Goal: Transaction & Acquisition: Purchase product/service

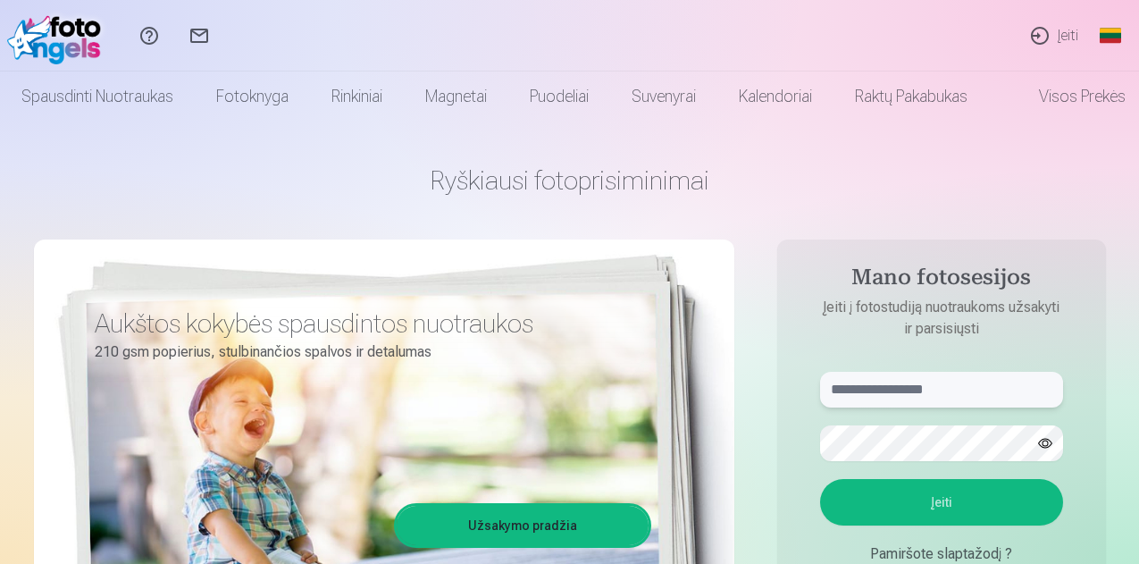
click at [985, 390] on input "text" at bounding box center [941, 390] width 243 height 36
click at [893, 387] on input "*********" at bounding box center [941, 390] width 243 height 36
type input "**********"
click at [912, 499] on button "Įeiti" at bounding box center [941, 502] width 243 height 46
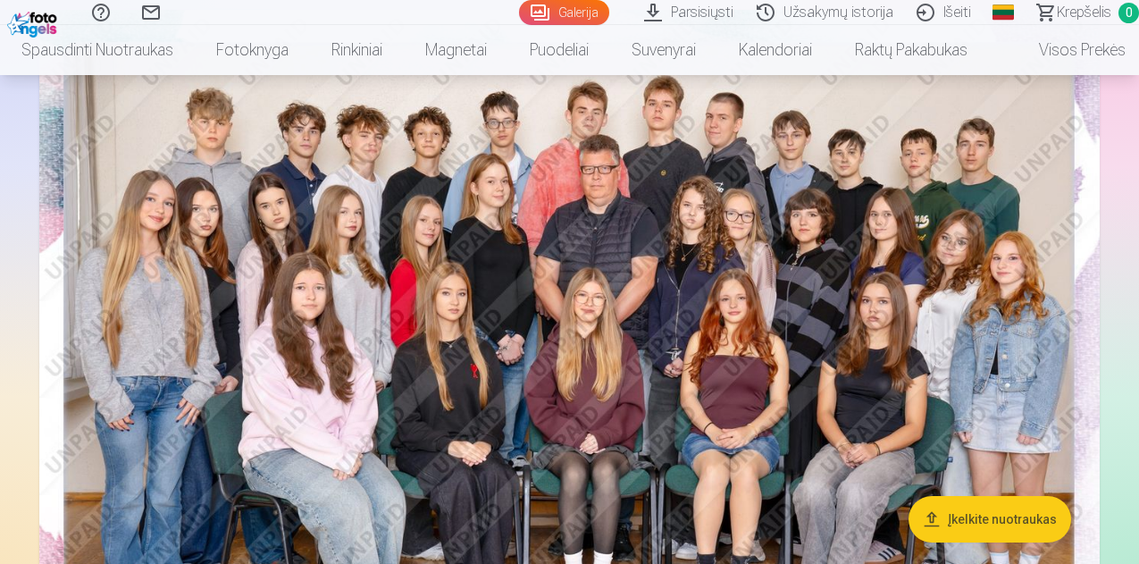
scroll to position [268, 0]
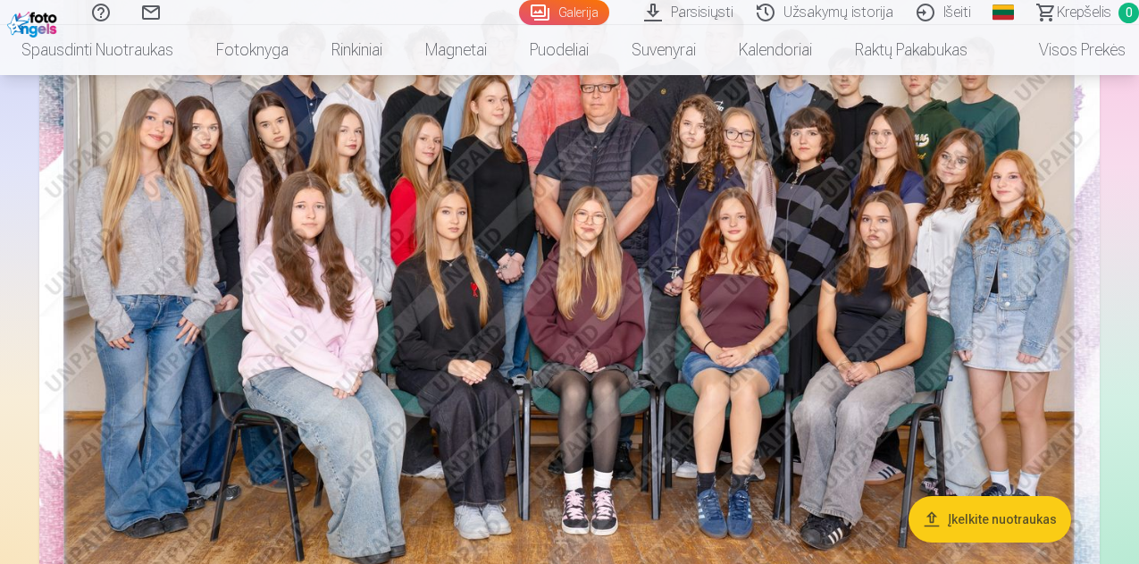
click at [753, 254] on img at bounding box center [569, 283] width 1061 height 708
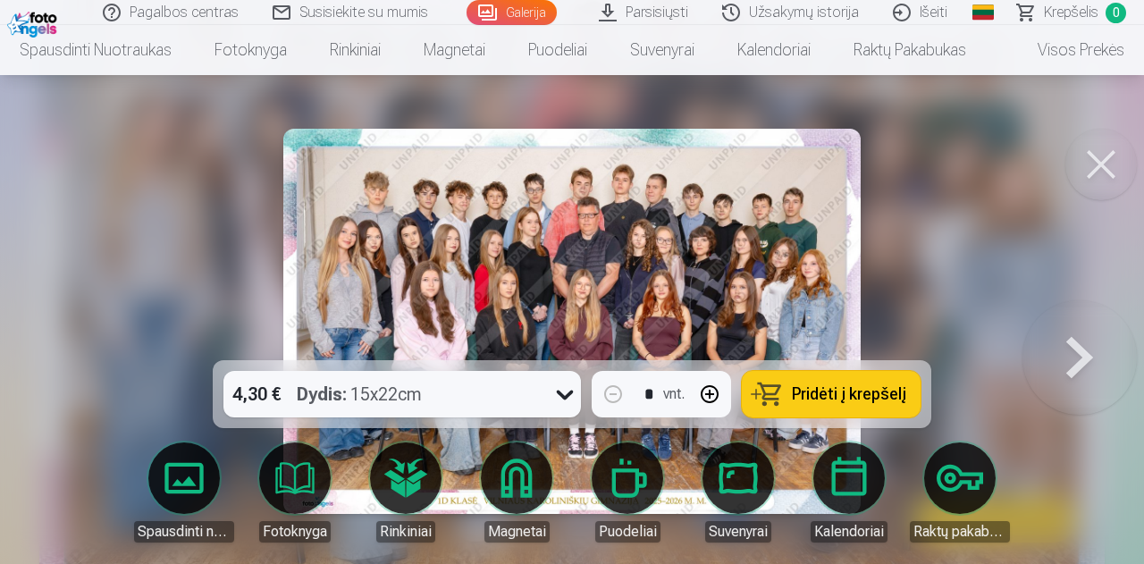
click at [565, 393] on icon at bounding box center [564, 394] width 29 height 29
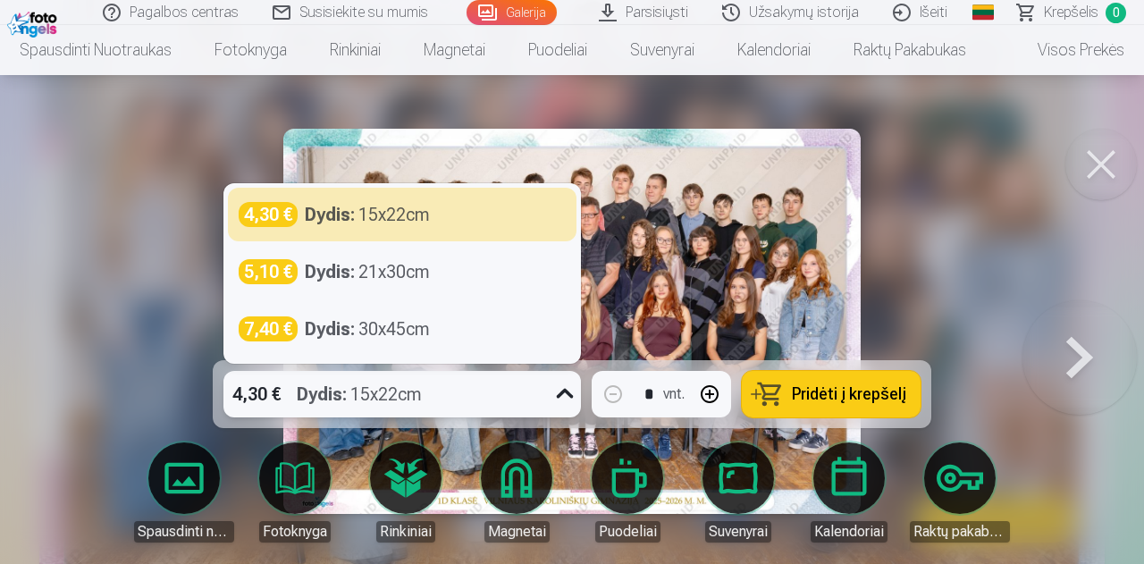
click at [1046, 175] on div at bounding box center [572, 282] width 1144 height 564
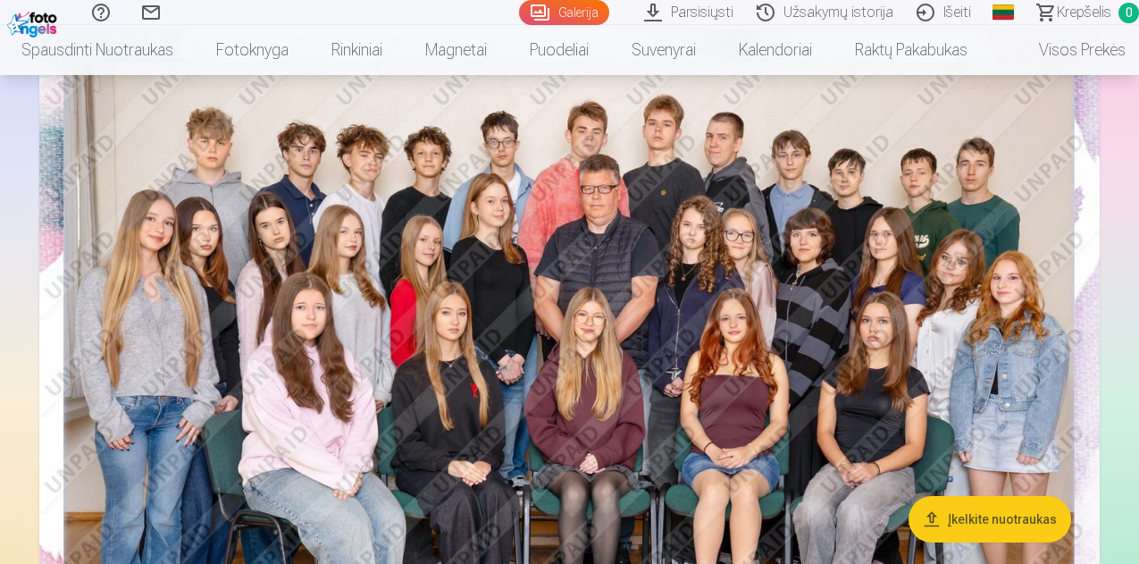
scroll to position [268, 0]
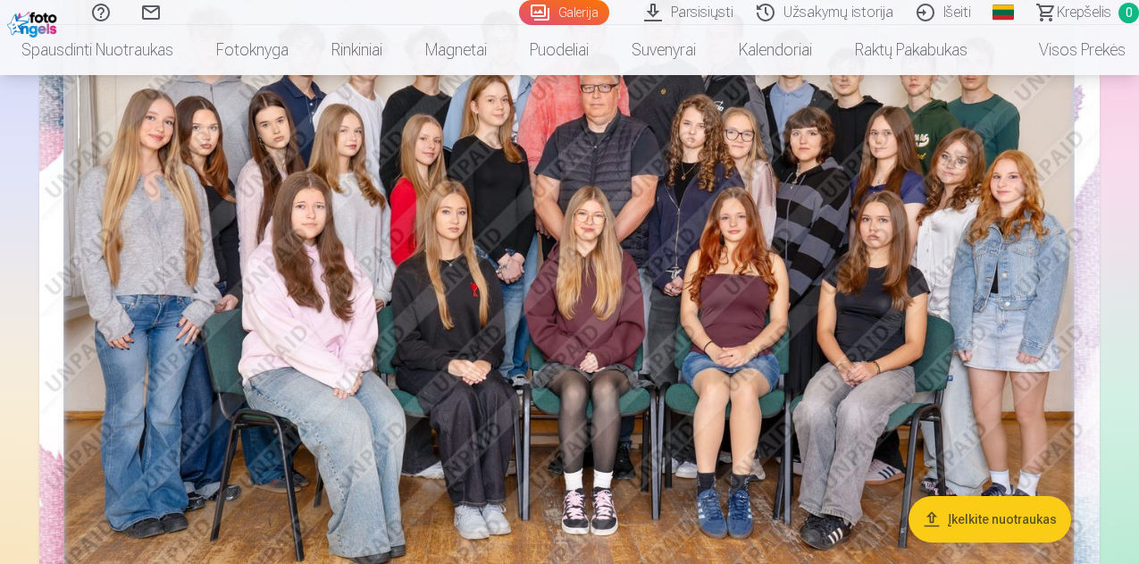
click at [729, 184] on img at bounding box center [569, 283] width 1061 height 708
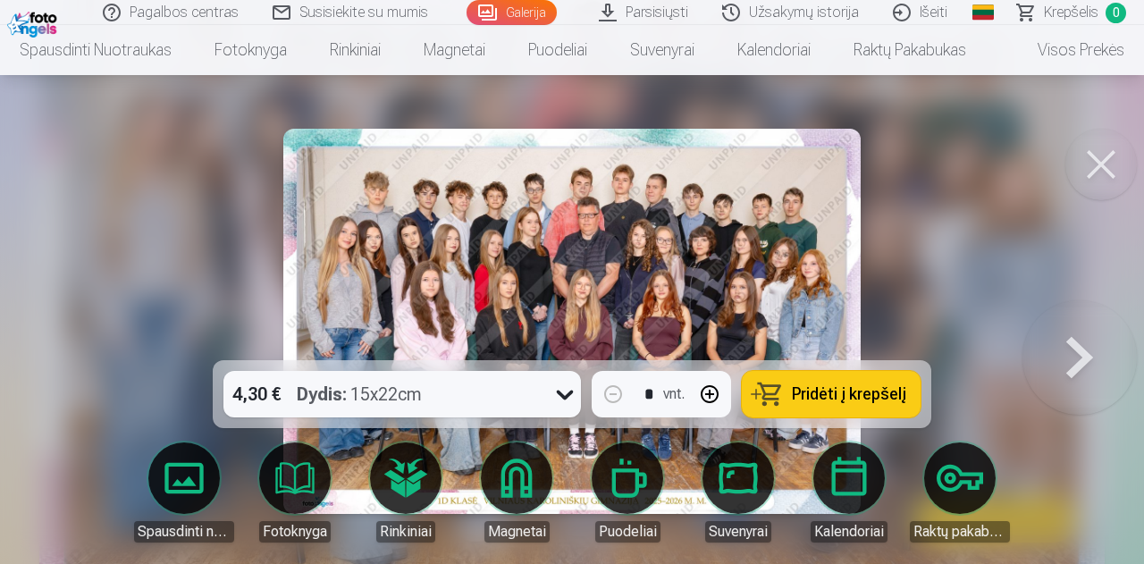
click at [560, 393] on icon at bounding box center [565, 395] width 17 height 10
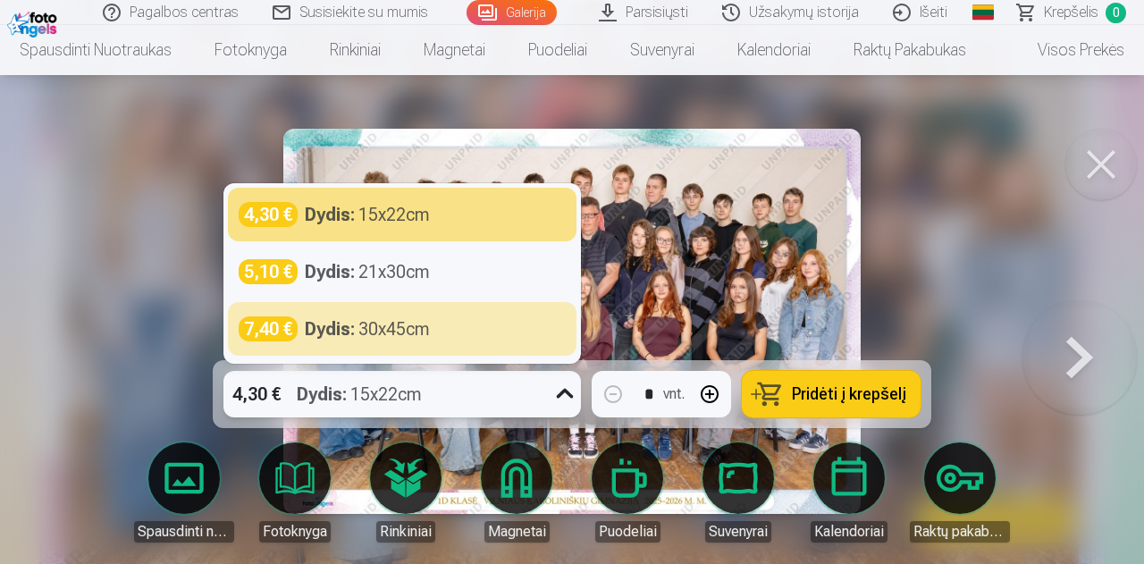
click at [972, 178] on div at bounding box center [572, 282] width 1144 height 564
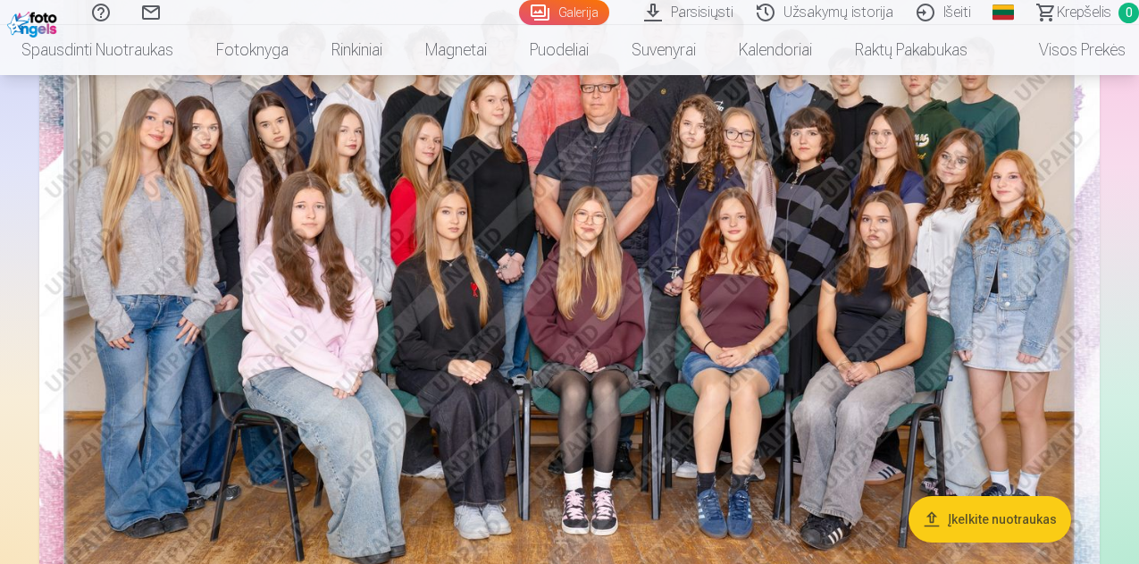
click at [644, 281] on img at bounding box center [569, 283] width 1061 height 708
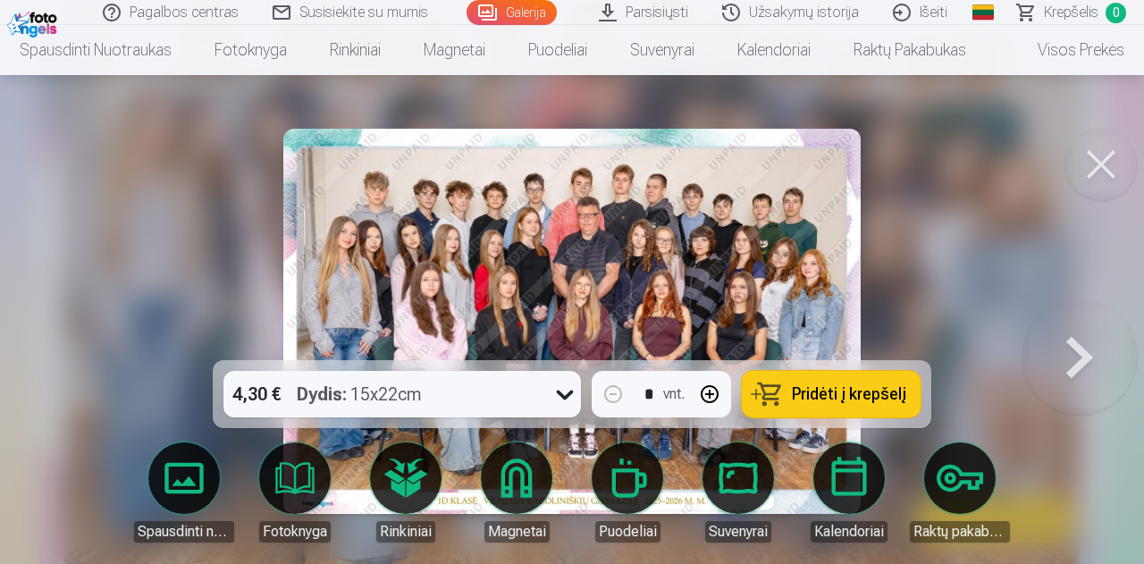
click at [415, 296] on body "Pagalbos centras Susisiekite su mumis Galerija Parsisiųsti Užsakymų istorija Iš…" at bounding box center [572, 14] width 1144 height 564
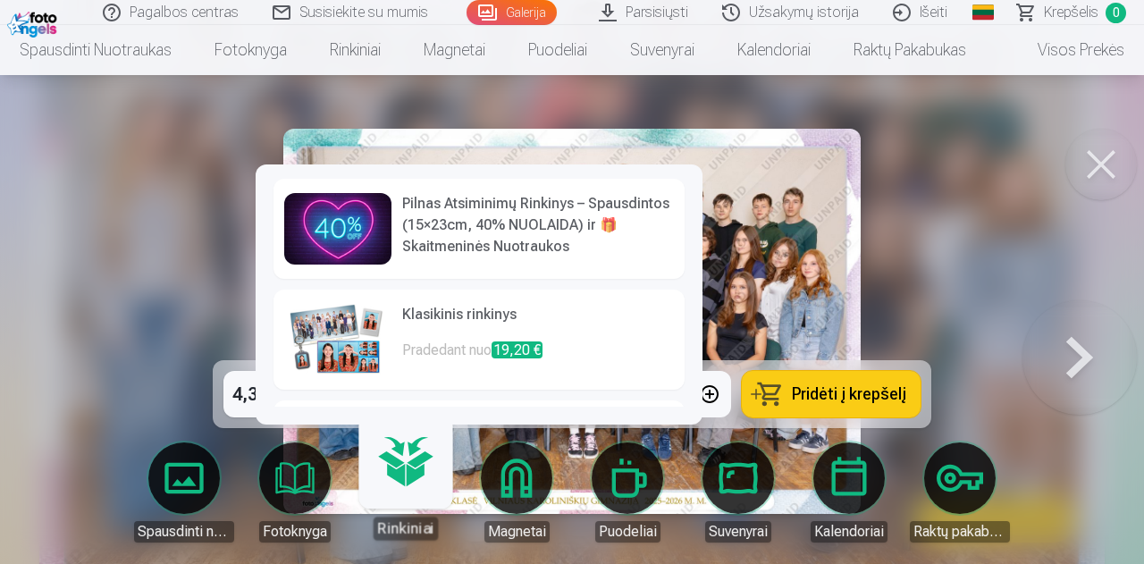
click at [387, 296] on body "Pagalbos centras Susisiekite su mumis Galerija Parsisiųsti Užsakymų istorija Iš…" at bounding box center [572, 14] width 1144 height 564
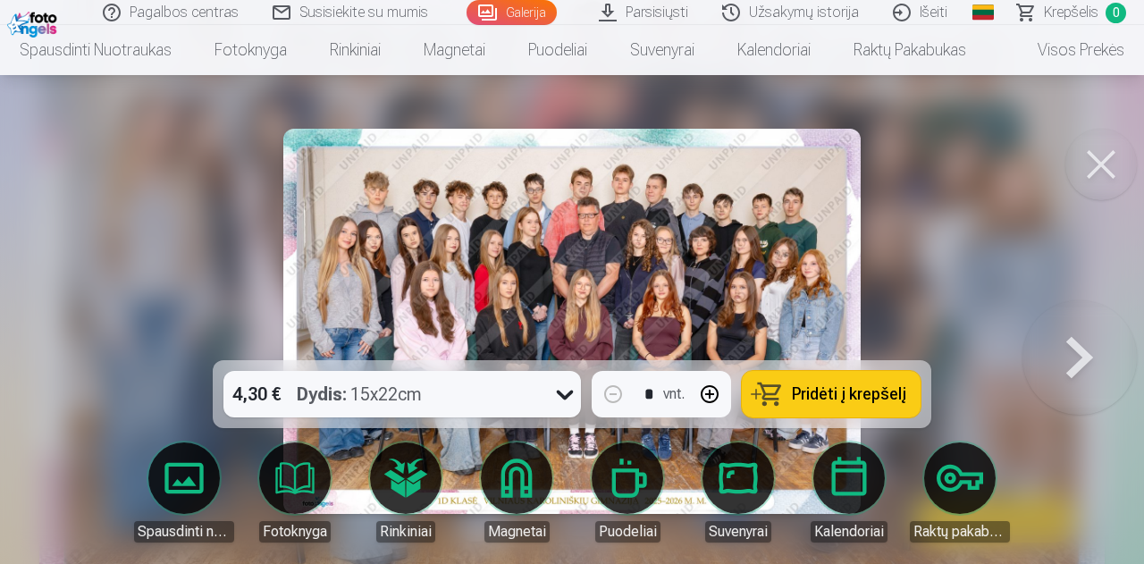
click at [989, 227] on div at bounding box center [572, 282] width 1144 height 564
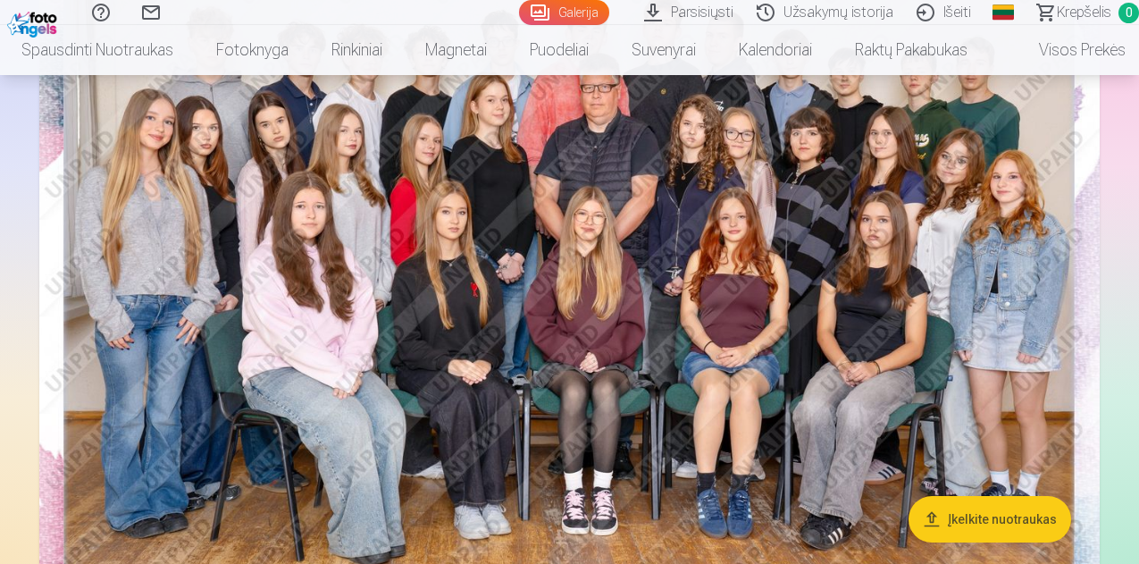
click at [460, 462] on img at bounding box center [569, 283] width 1061 height 708
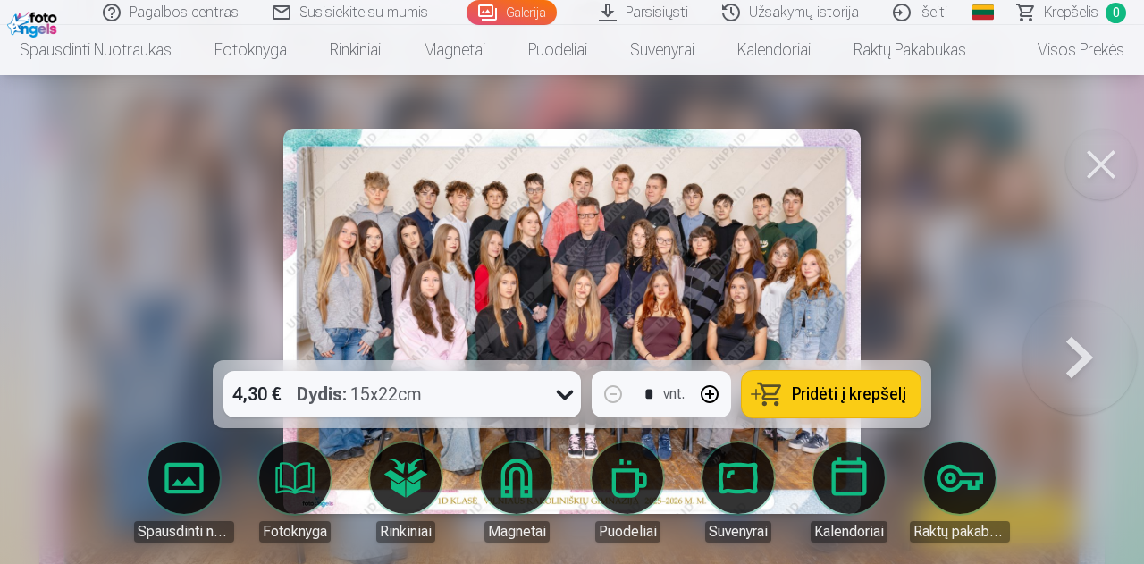
click at [559, 400] on icon at bounding box center [564, 394] width 29 height 29
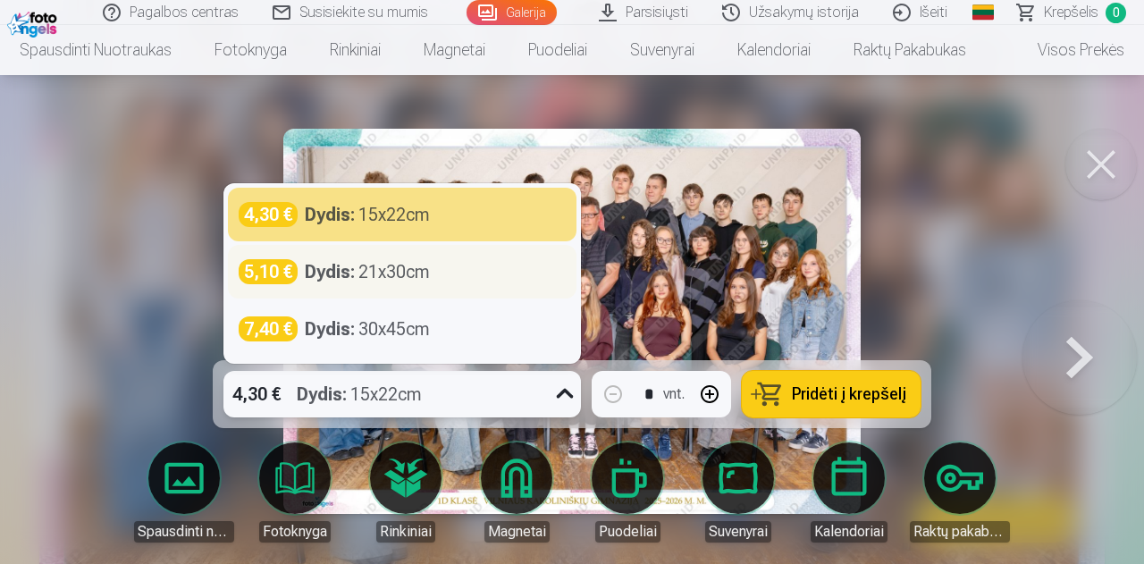
click at [454, 278] on div "5,10 € Dydis : 21x30cm" at bounding box center [402, 271] width 327 height 25
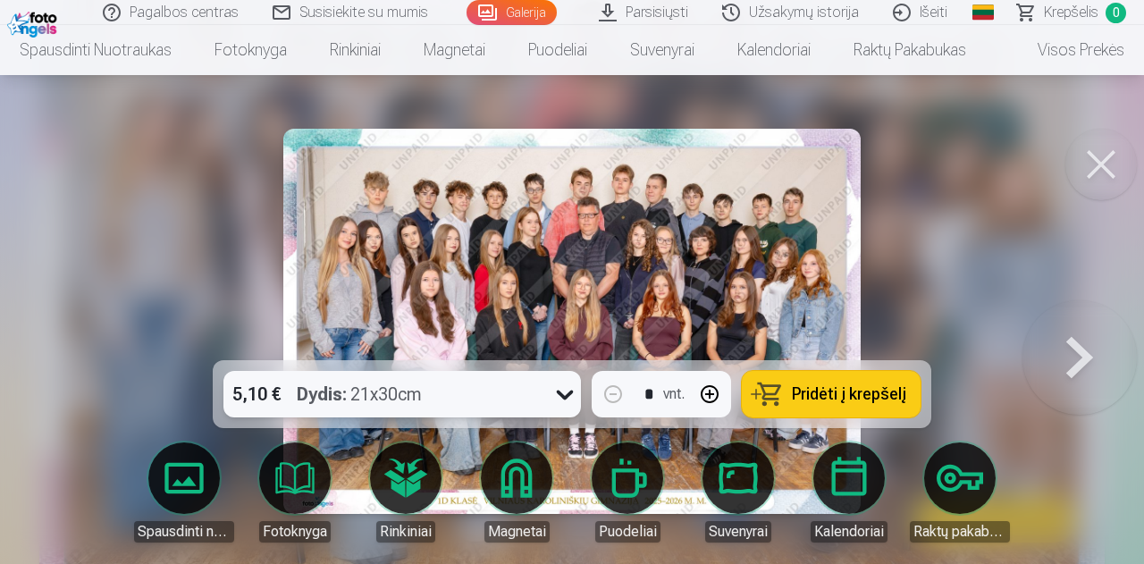
click at [888, 386] on span "Pridėti į krepšelį" at bounding box center [849, 394] width 114 height 16
click at [985, 175] on div at bounding box center [572, 282] width 1144 height 564
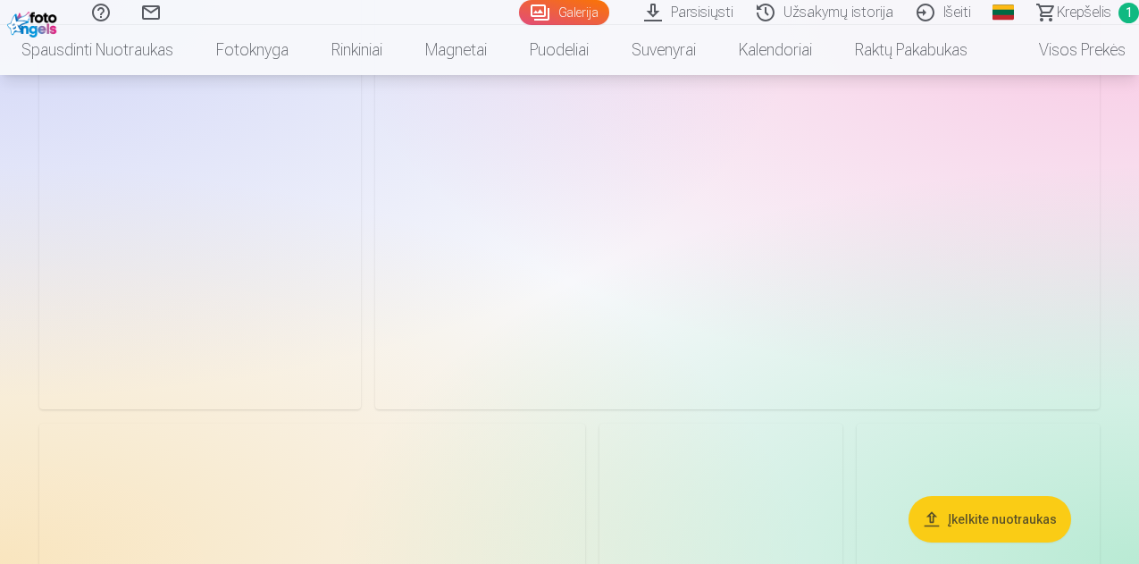
scroll to position [1340, 0]
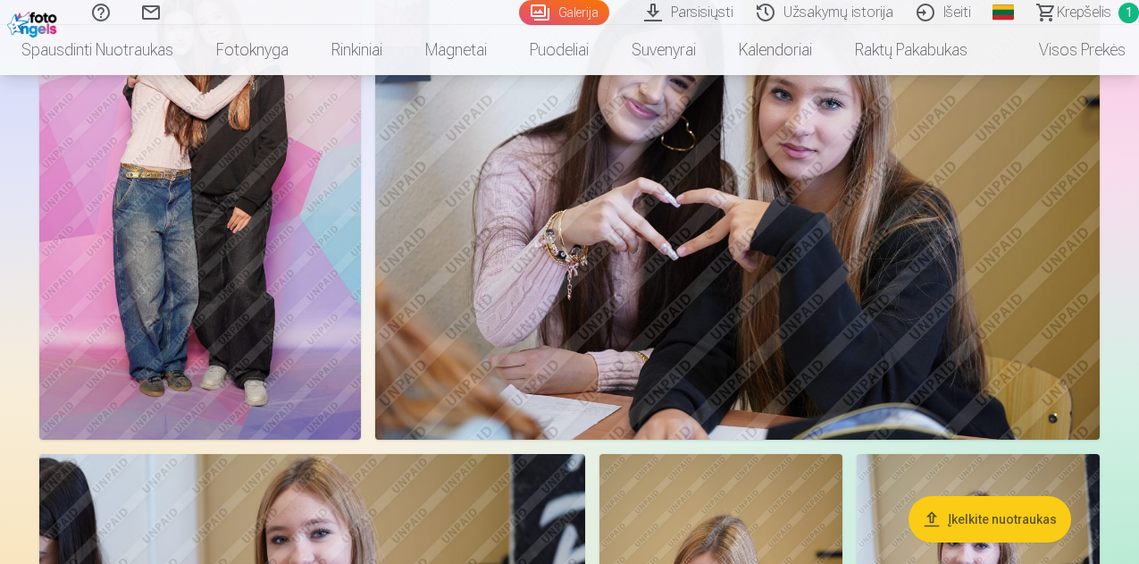
click at [361, 189] on img at bounding box center [200, 198] width 322 height 483
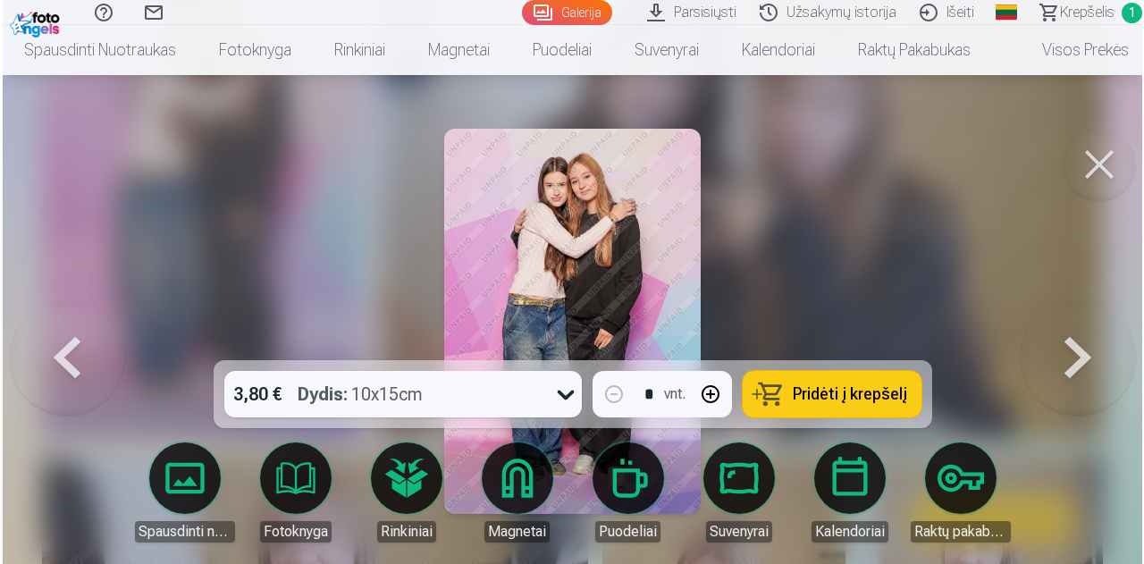
scroll to position [1343, 0]
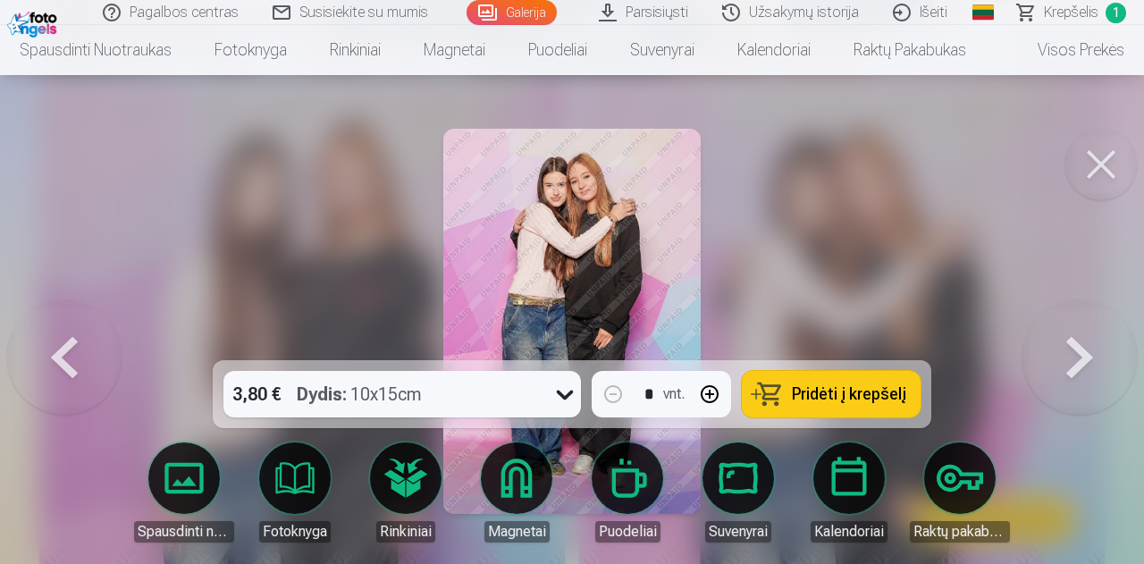
click at [950, 180] on div at bounding box center [572, 282] width 1144 height 564
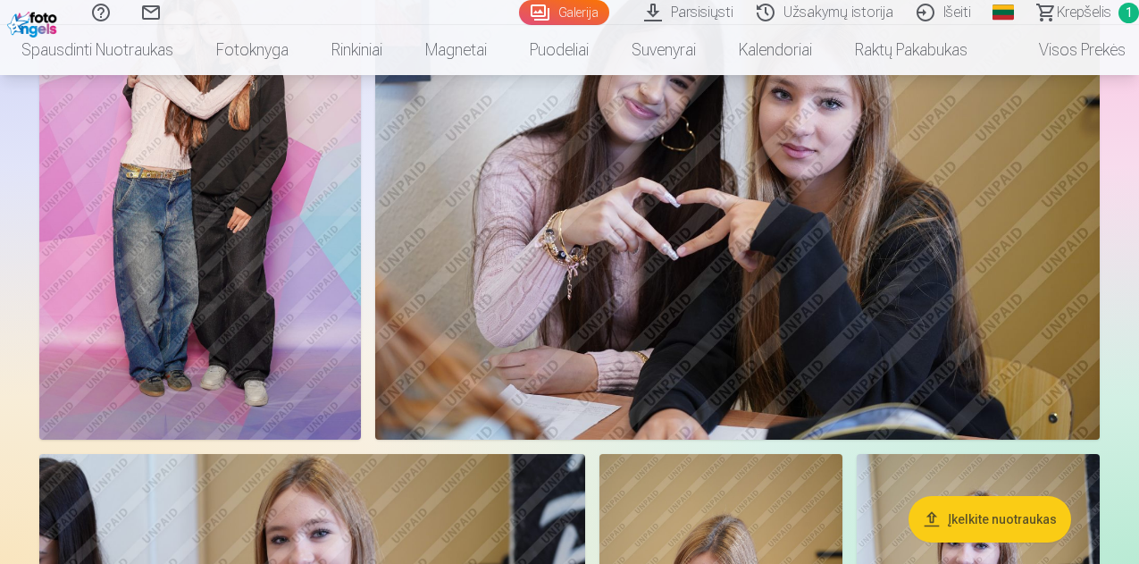
scroll to position [1429, 0]
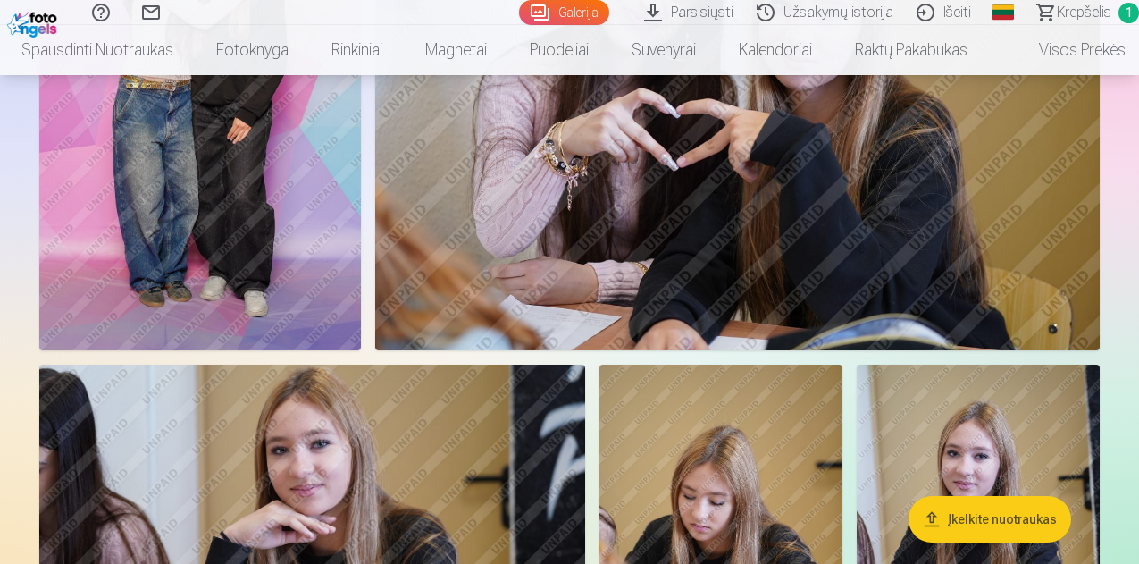
click at [361, 271] on img at bounding box center [200, 109] width 322 height 483
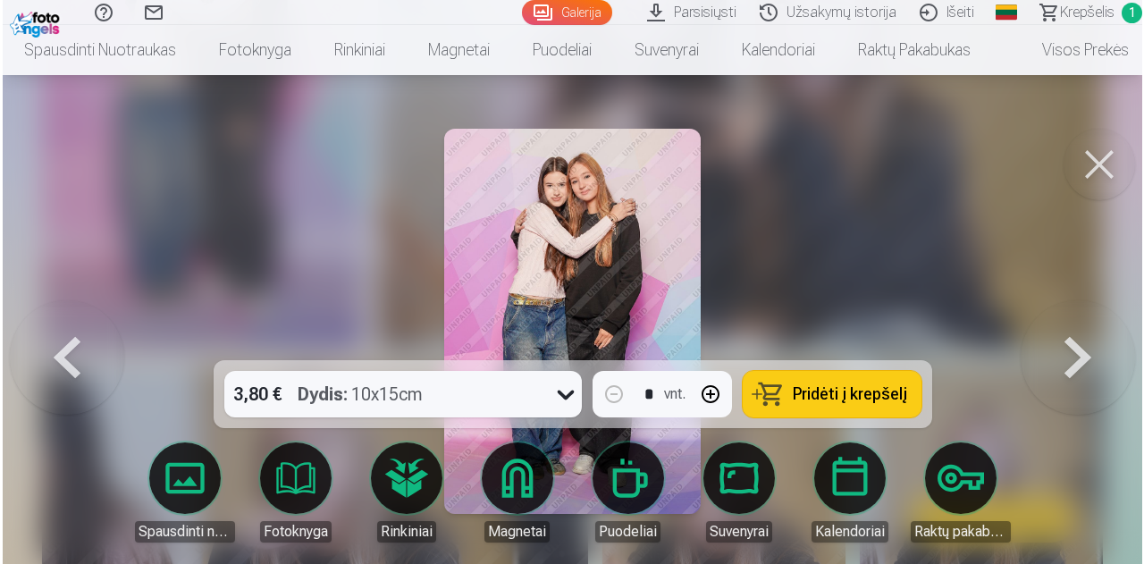
scroll to position [1434, 0]
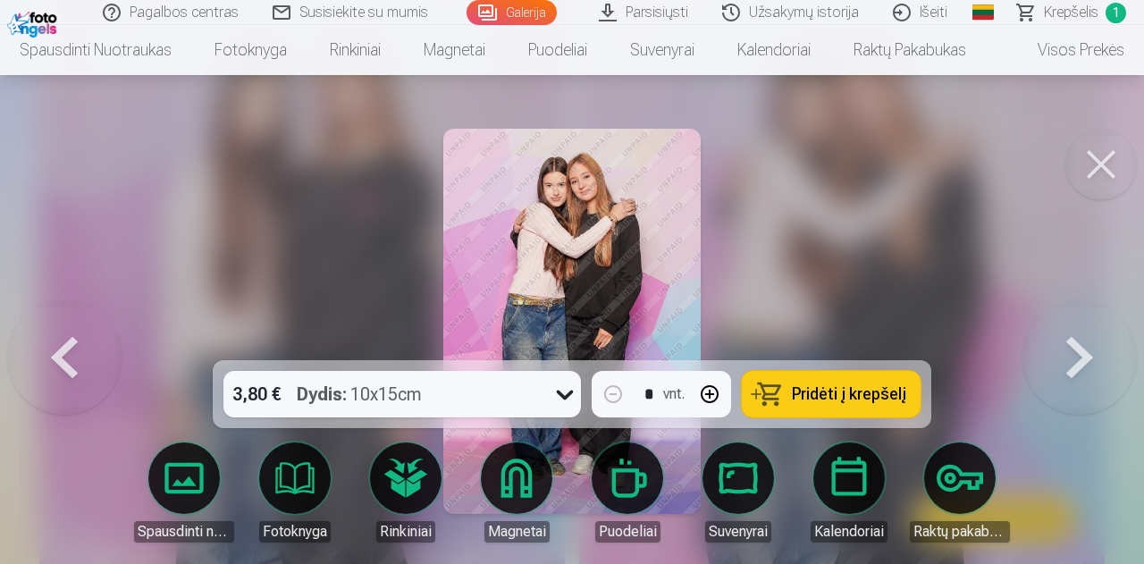
click at [848, 386] on span "Pridėti į krepšelį" at bounding box center [849, 394] width 114 height 16
click at [1007, 178] on div at bounding box center [572, 282] width 1144 height 564
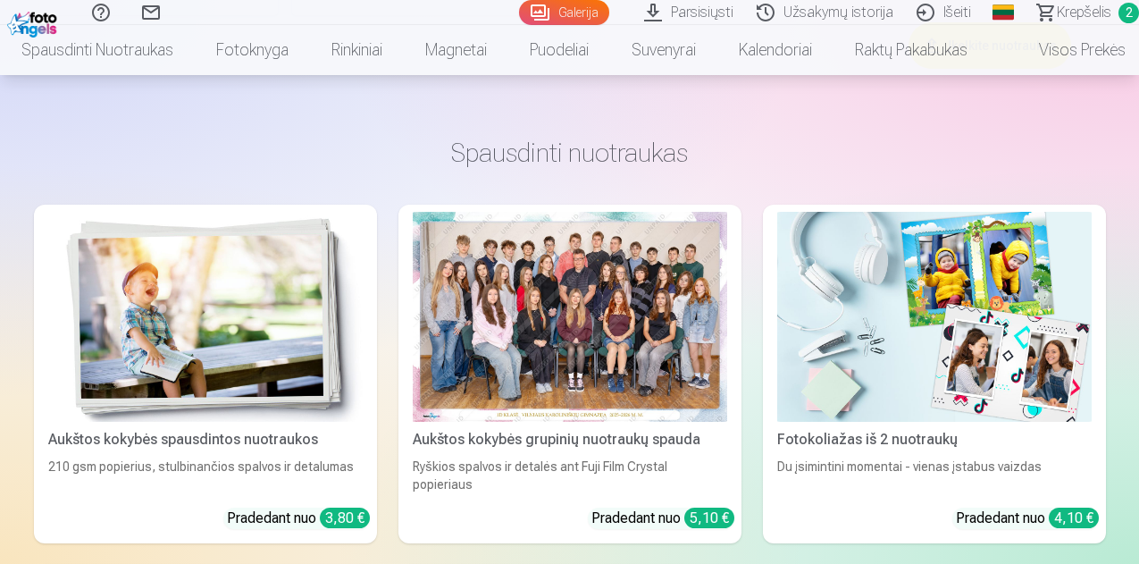
scroll to position [3306, 0]
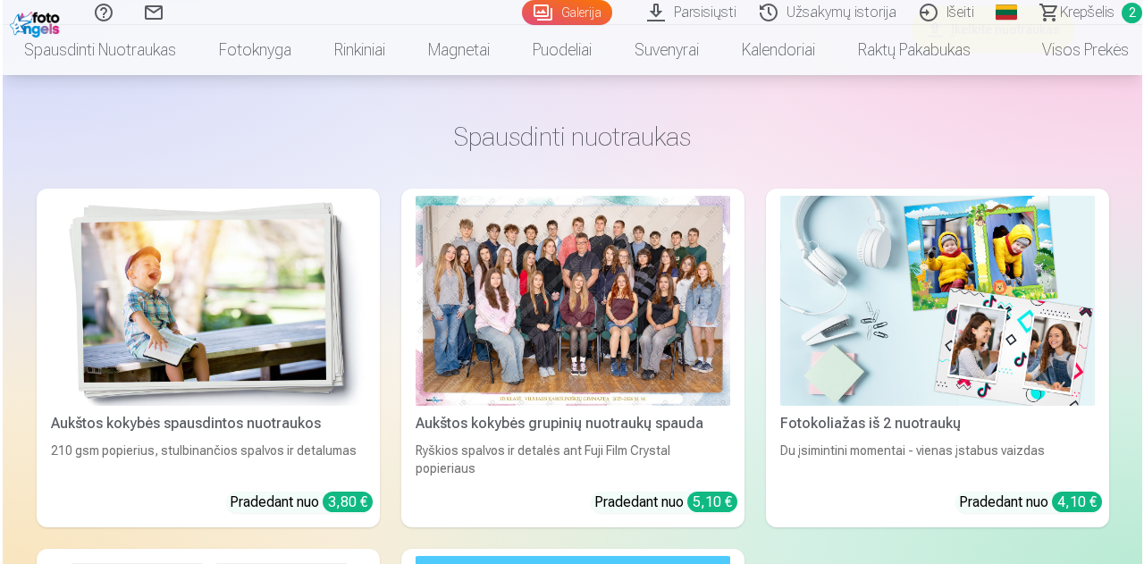
scroll to position [3317, 0]
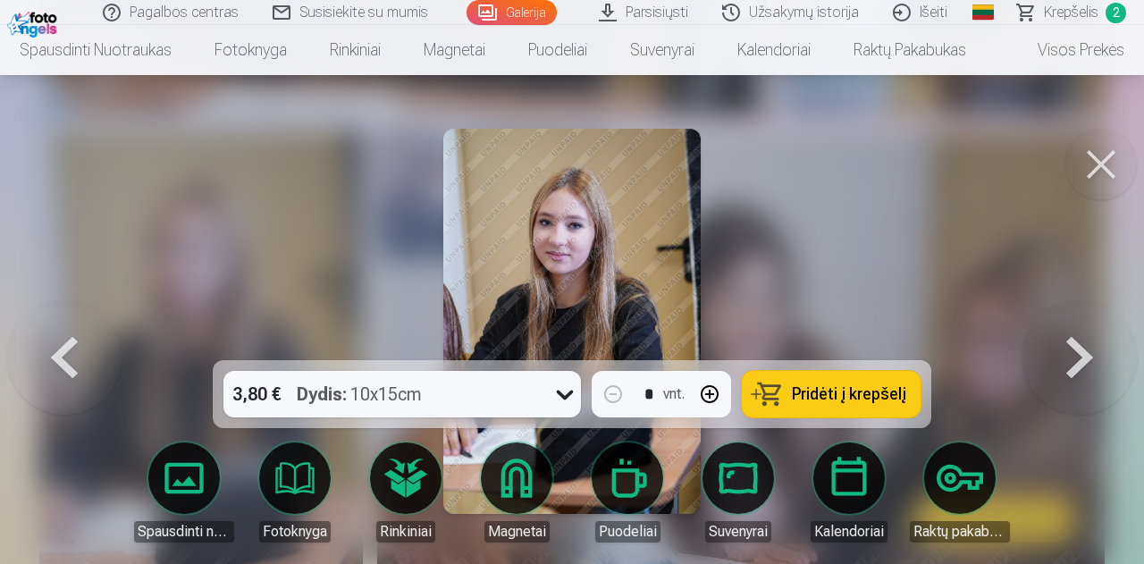
click at [132, 115] on div at bounding box center [572, 282] width 1144 height 564
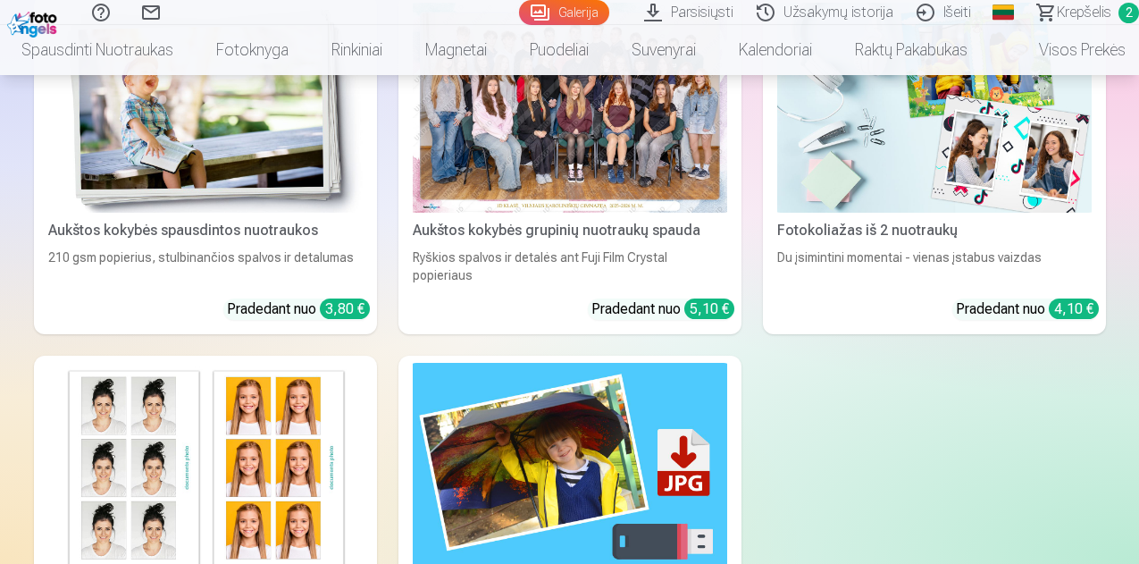
scroll to position [3395, 0]
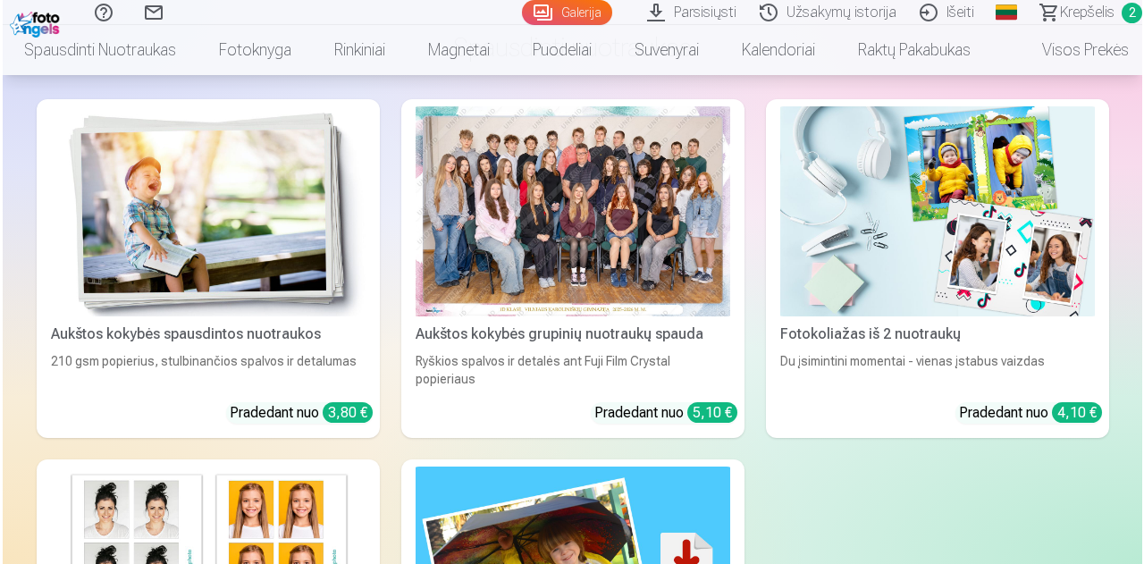
scroll to position [3407, 0]
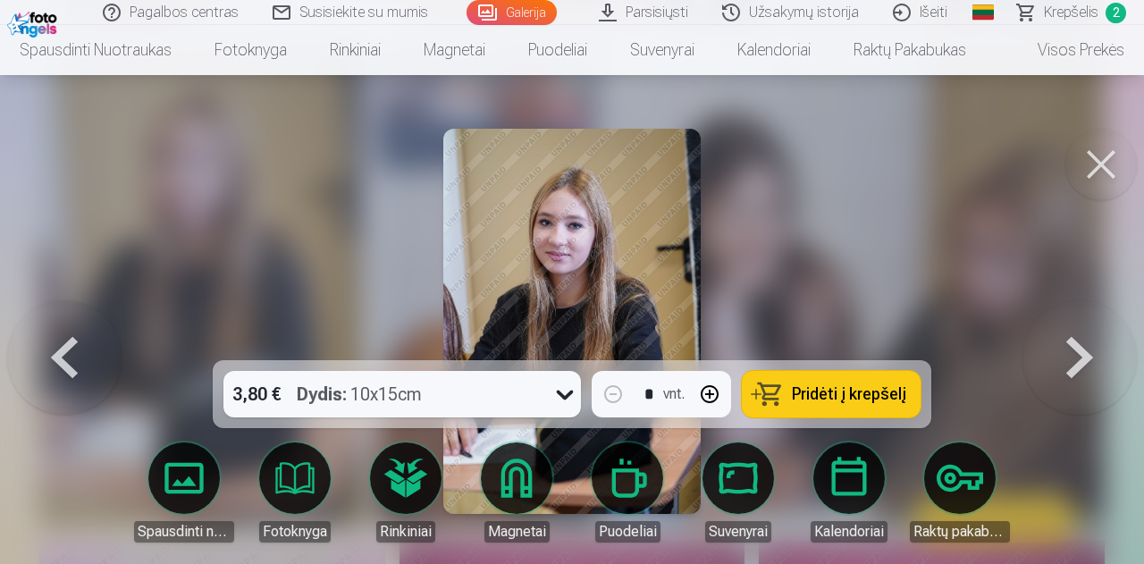
click at [815, 405] on button "Pridėti į krepšelį" at bounding box center [831, 394] width 179 height 46
click at [819, 298] on div at bounding box center [572, 282] width 1144 height 564
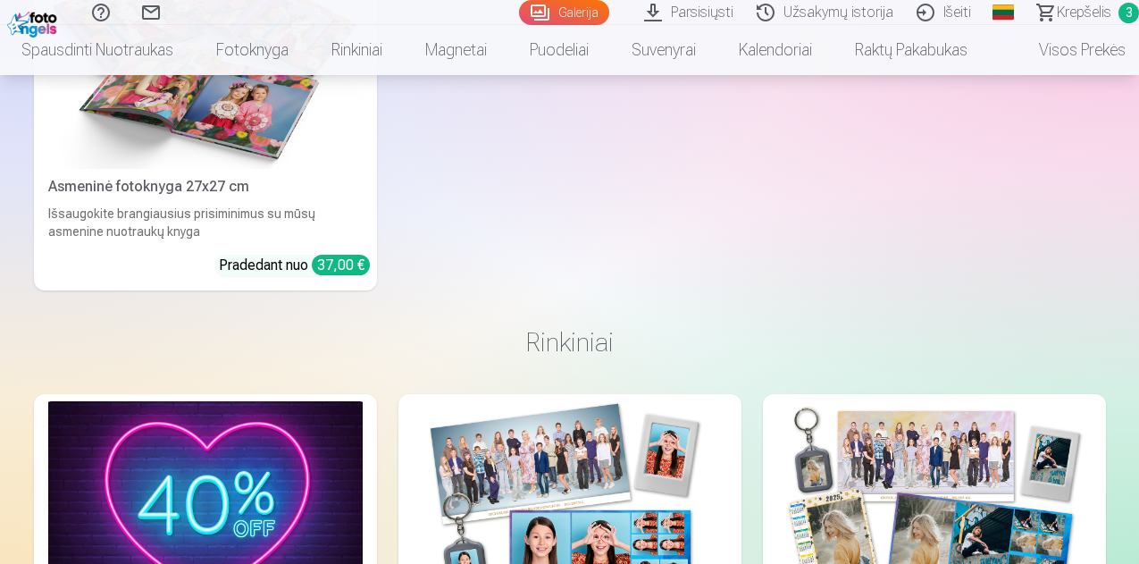
scroll to position [4378, 0]
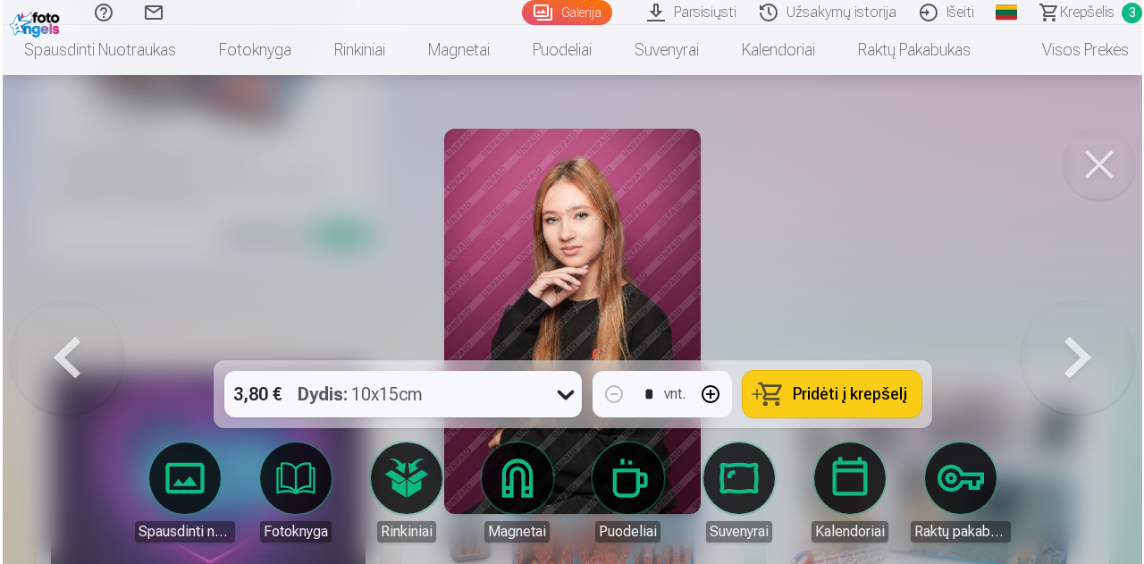
scroll to position [4393, 0]
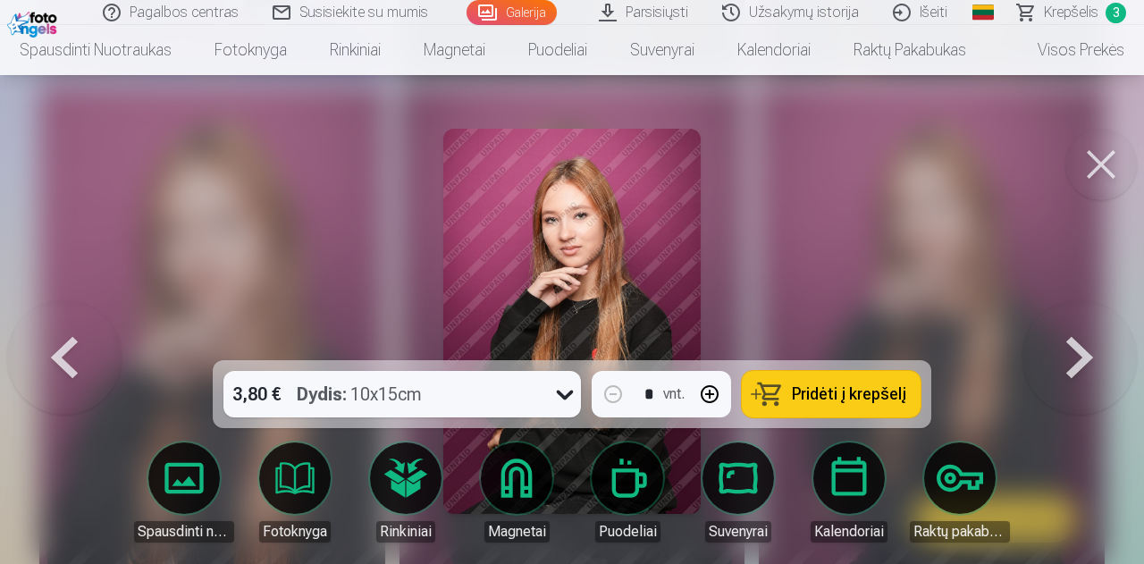
click at [705, 390] on button "button" at bounding box center [709, 394] width 43 height 43
click at [789, 390] on button "Pridėti į krepšelį" at bounding box center [831, 394] width 179 height 46
type input "*"
click at [1061, 18] on span "Krepšelis" at bounding box center [1071, 12] width 54 height 21
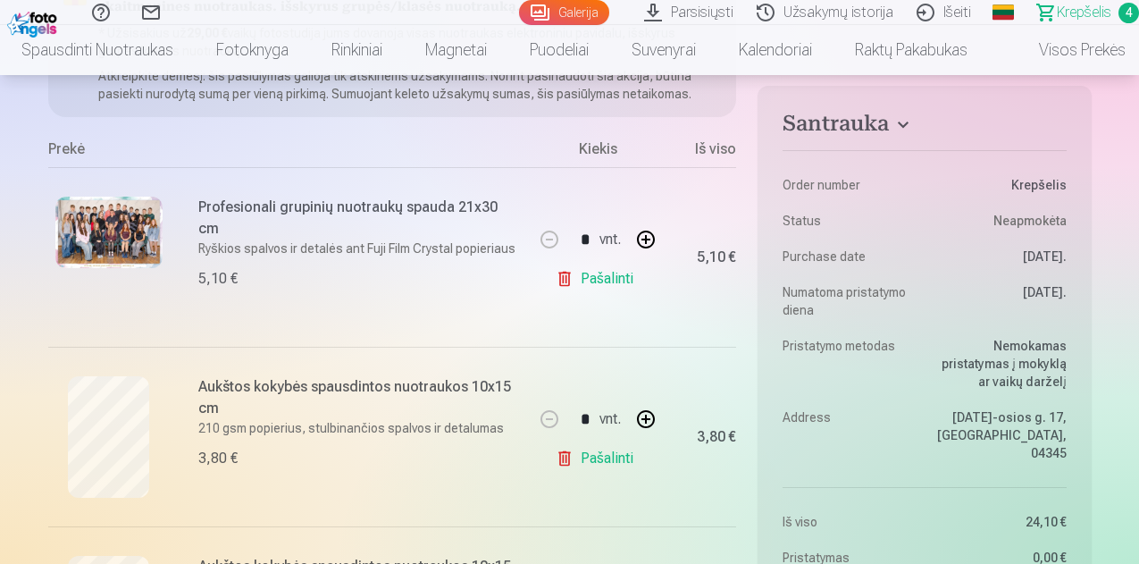
scroll to position [268, 0]
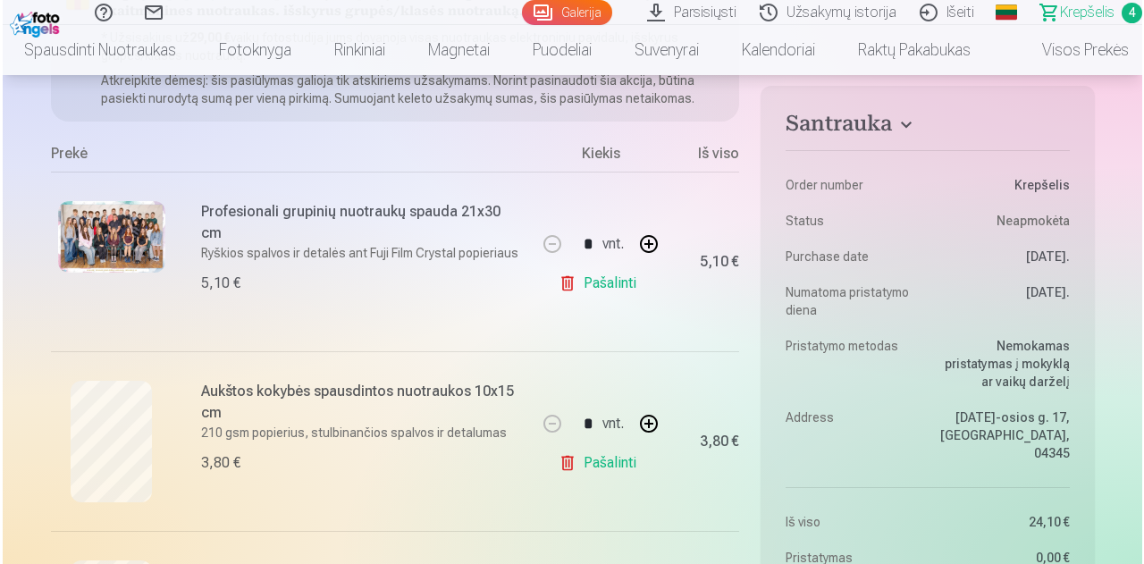
scroll to position [4393, 0]
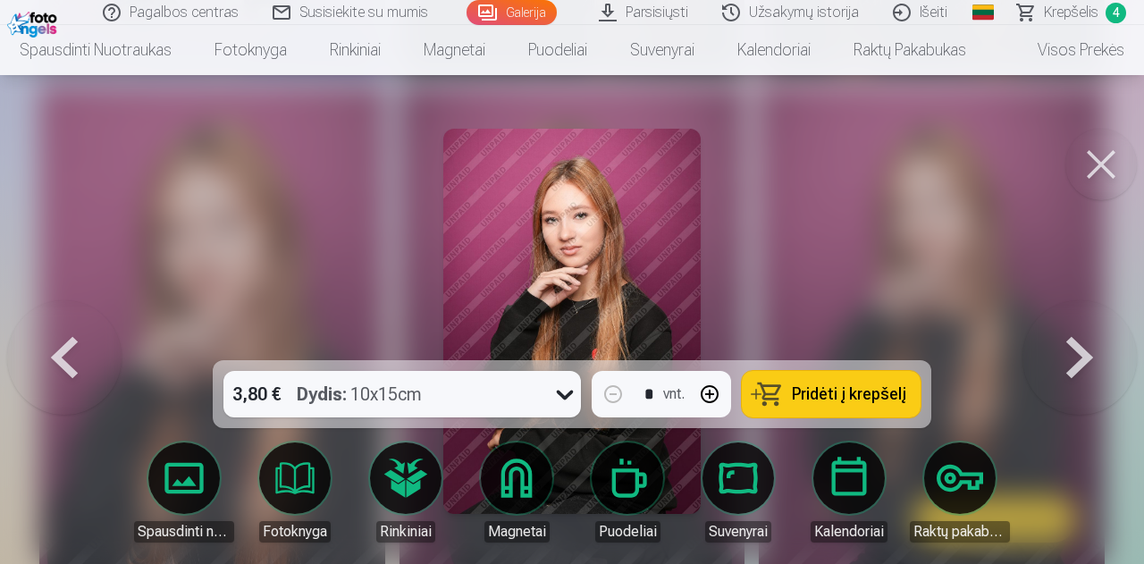
click at [1089, 158] on button at bounding box center [1100, 164] width 71 height 71
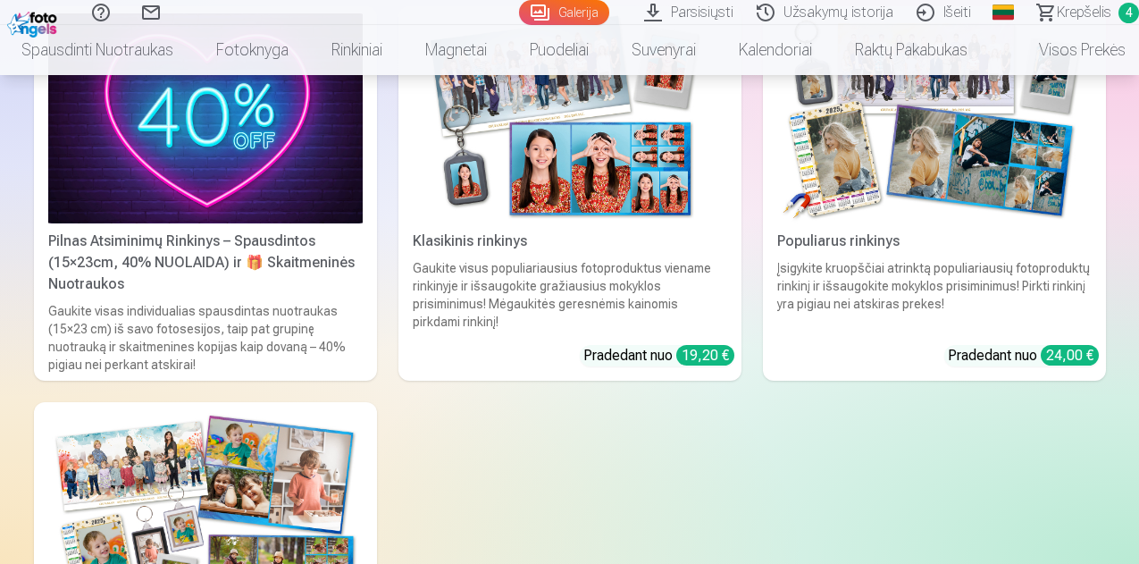
scroll to position [4914, 0]
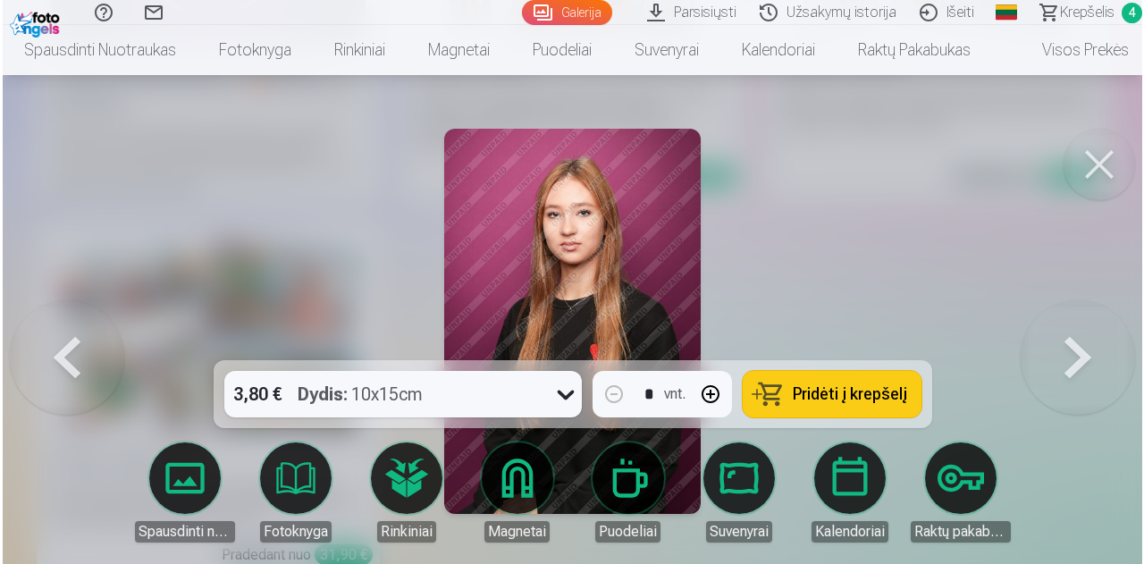
scroll to position [4932, 0]
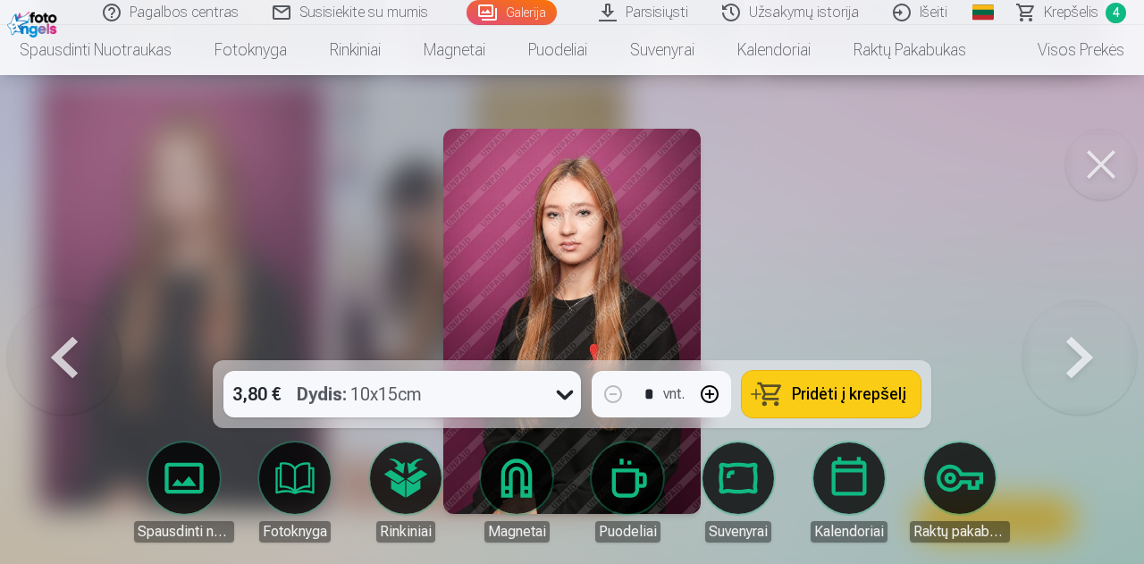
click at [74, 342] on button at bounding box center [64, 321] width 114 height 42
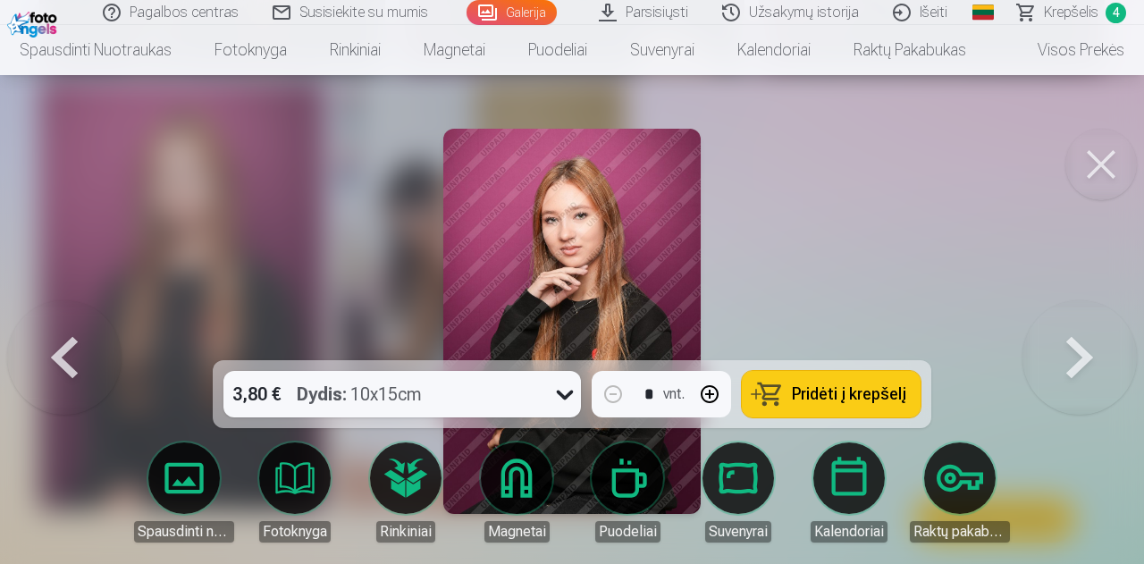
click at [56, 342] on button at bounding box center [64, 321] width 114 height 42
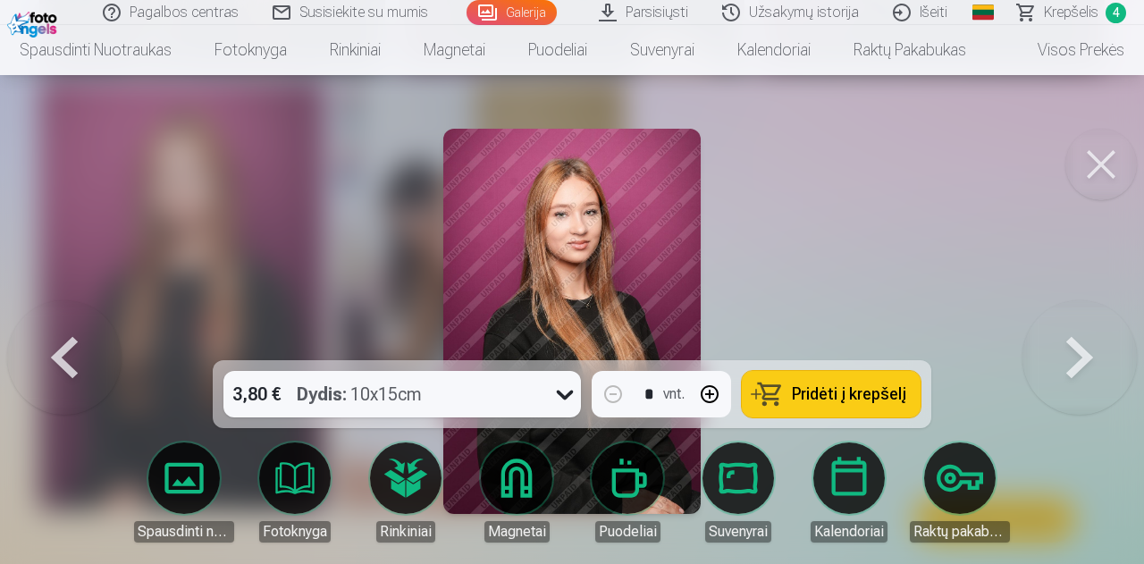
click at [56, 342] on button at bounding box center [64, 321] width 114 height 42
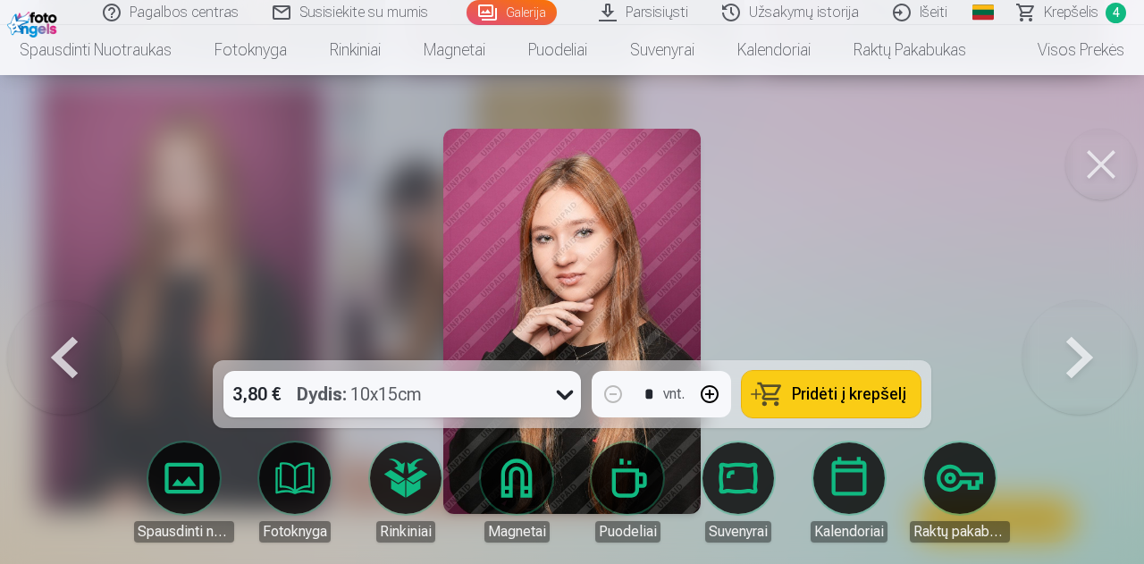
click at [56, 342] on button at bounding box center [64, 321] width 114 height 42
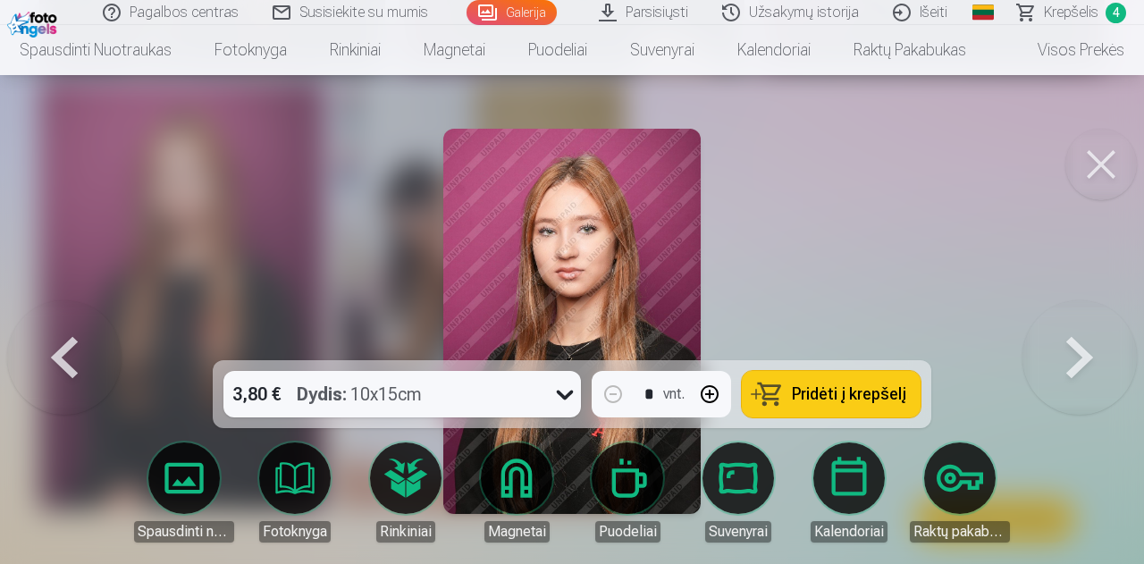
click at [56, 342] on button at bounding box center [64, 321] width 114 height 42
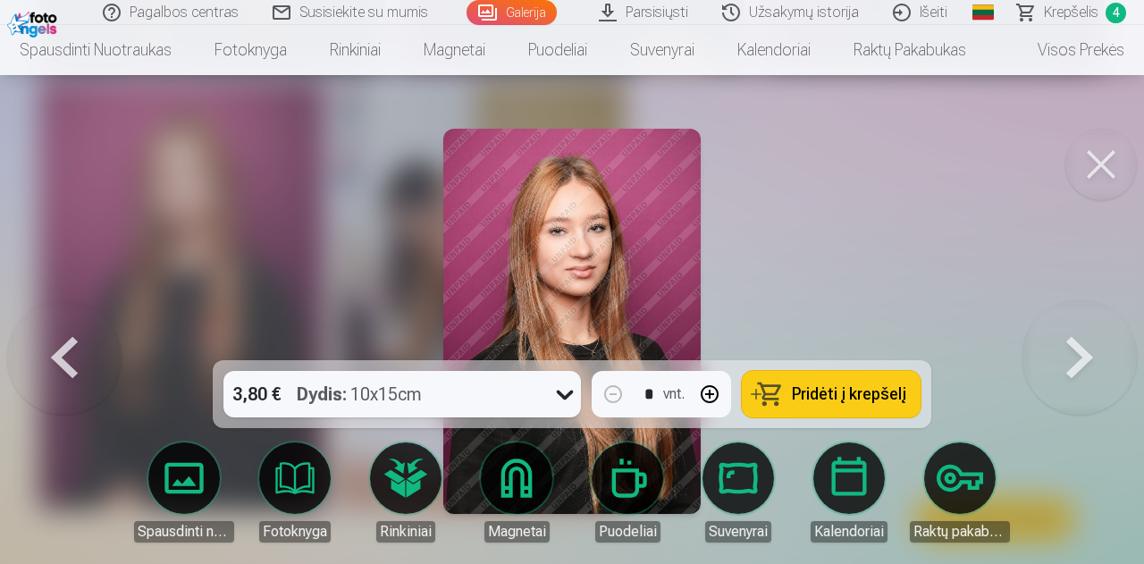
click at [56, 342] on button at bounding box center [64, 321] width 114 height 42
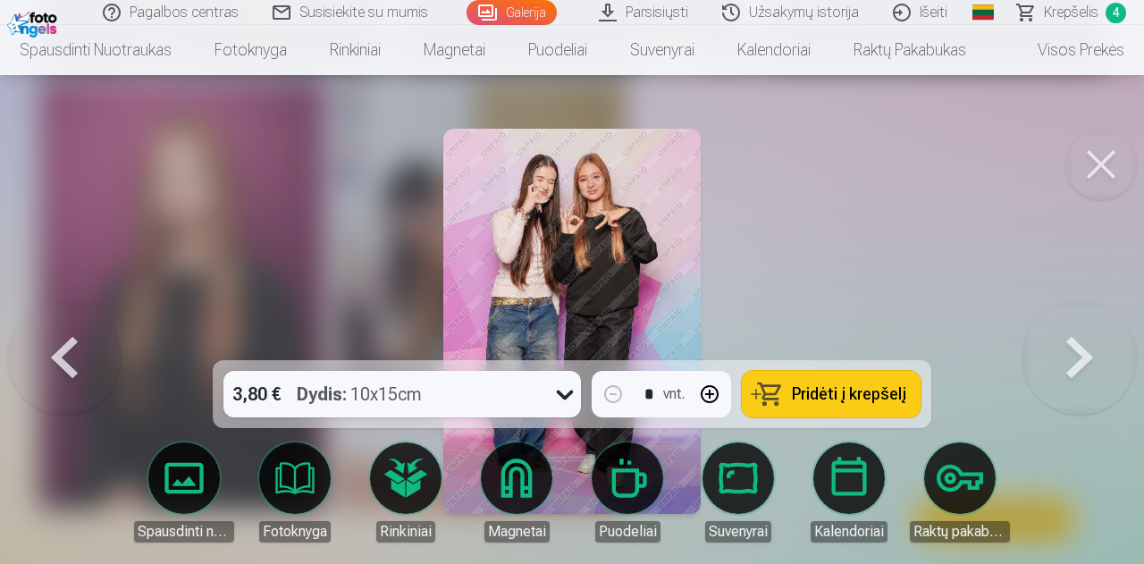
click at [1111, 342] on button at bounding box center [1079, 321] width 114 height 42
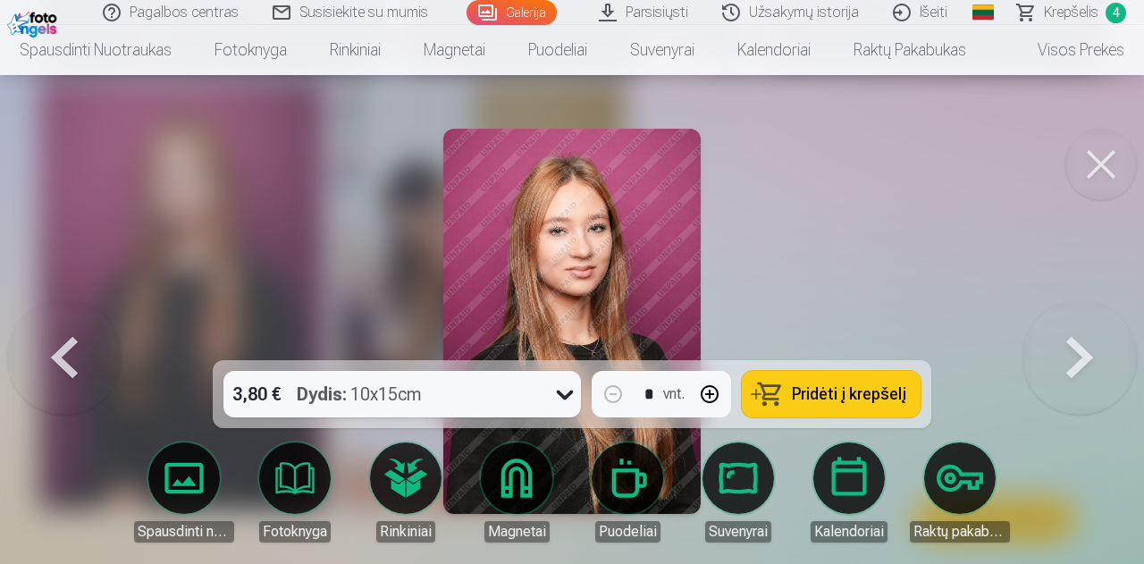
click at [852, 243] on div at bounding box center [572, 282] width 1144 height 564
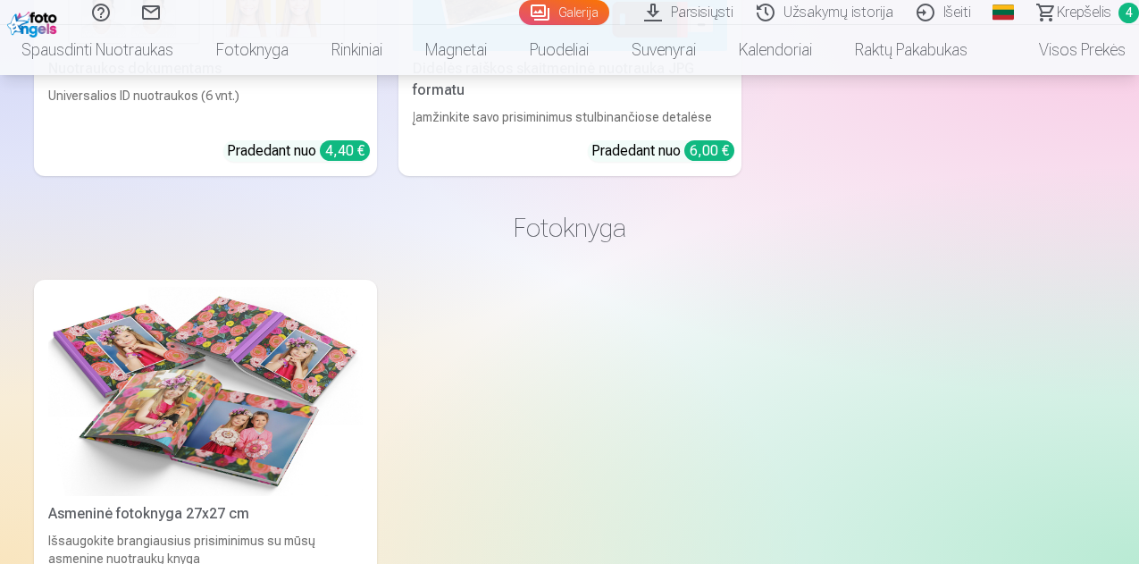
scroll to position [4199, 0]
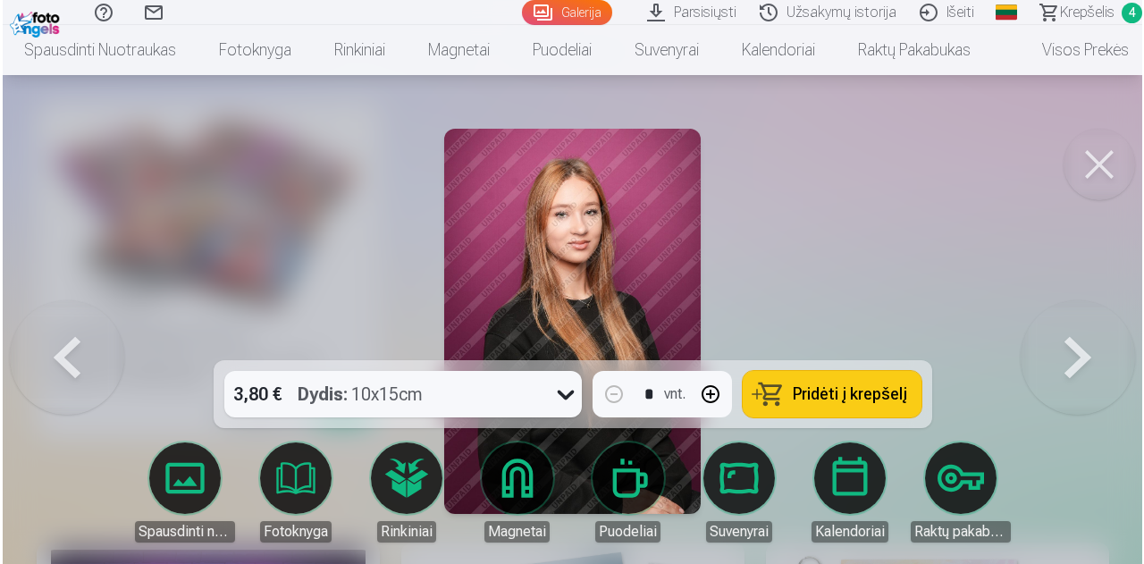
scroll to position [4214, 0]
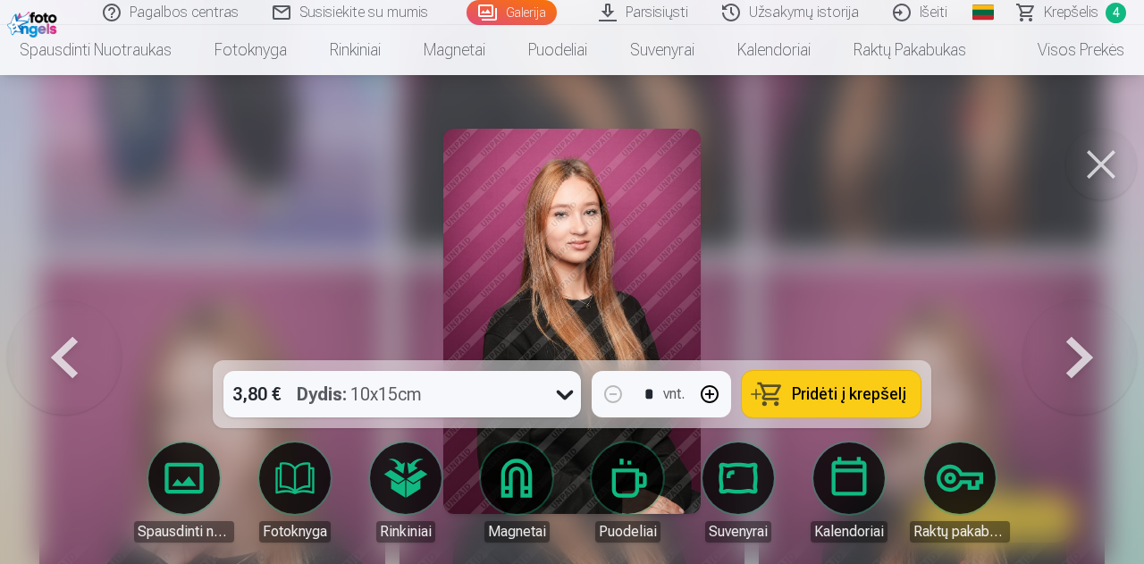
click at [50, 342] on button at bounding box center [64, 321] width 114 height 42
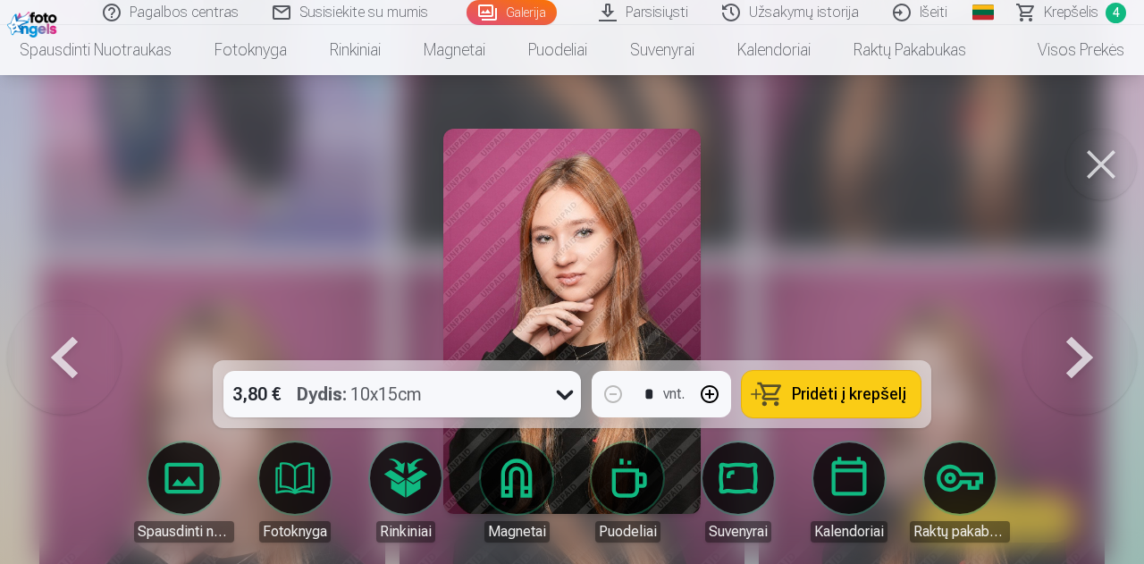
click at [1086, 174] on button at bounding box center [1100, 164] width 71 height 71
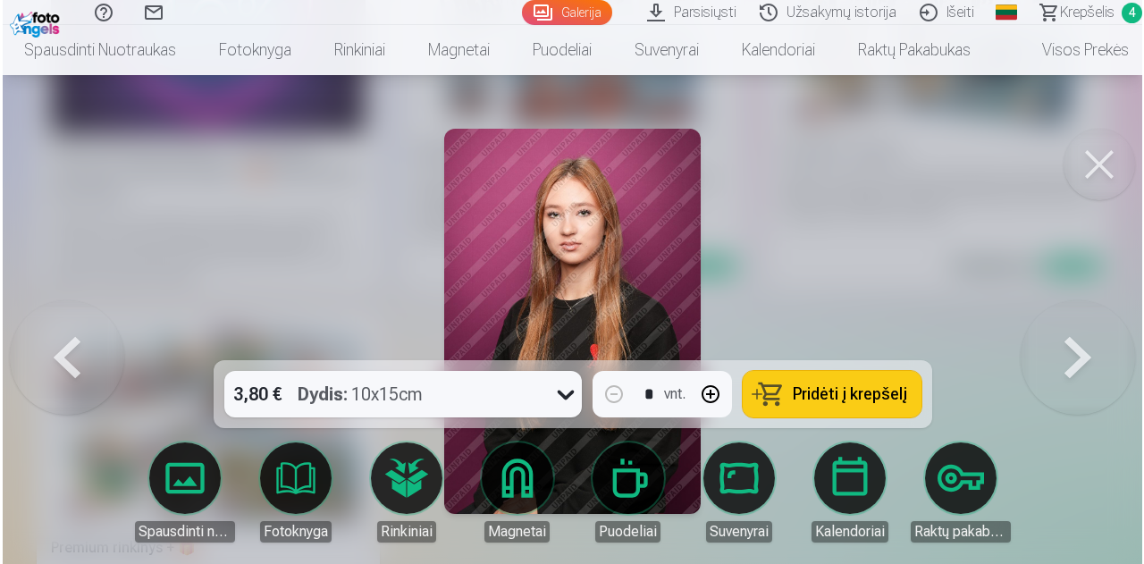
scroll to position [4842, 0]
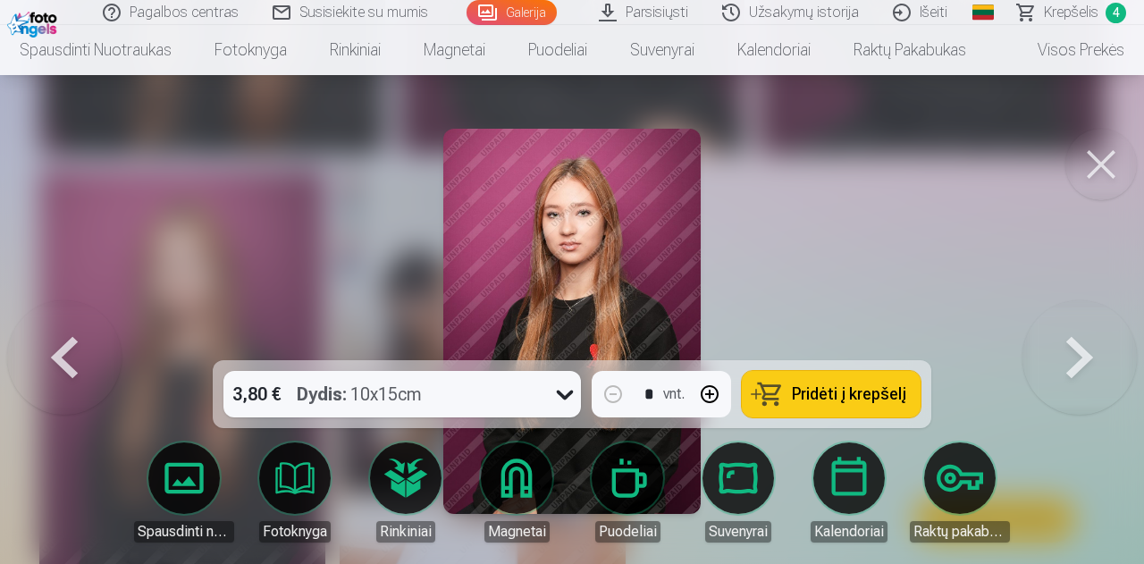
click at [1095, 166] on button at bounding box center [1100, 164] width 71 height 71
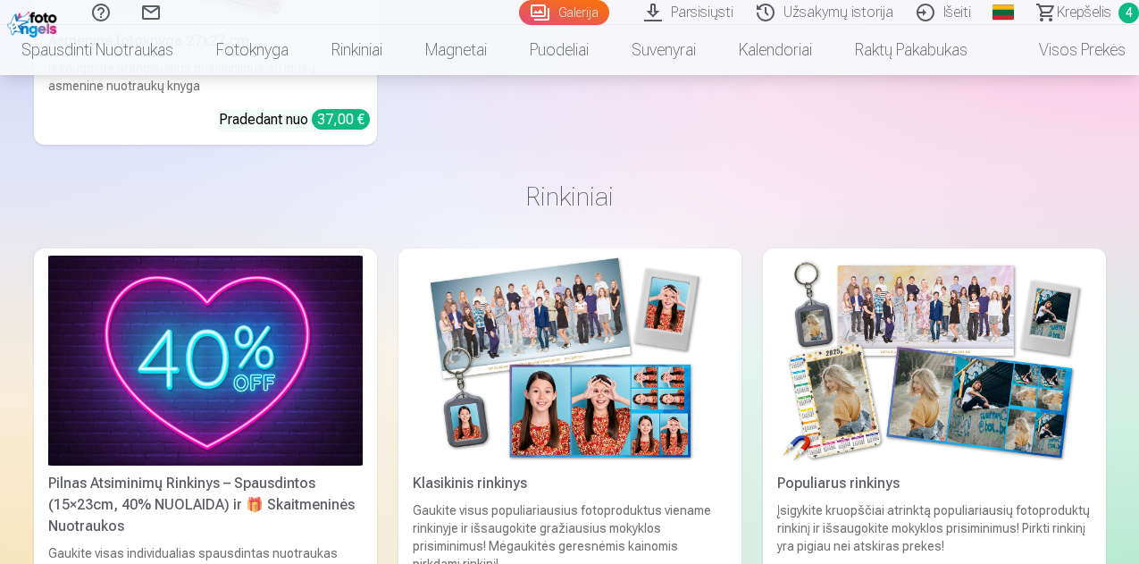
scroll to position [4378, 0]
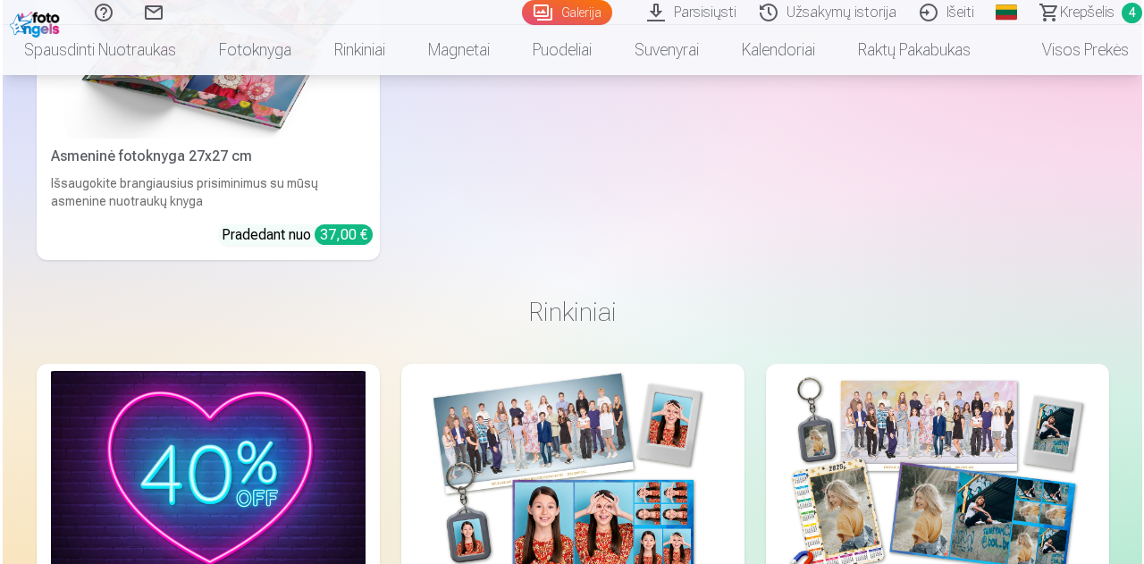
scroll to position [4393, 0]
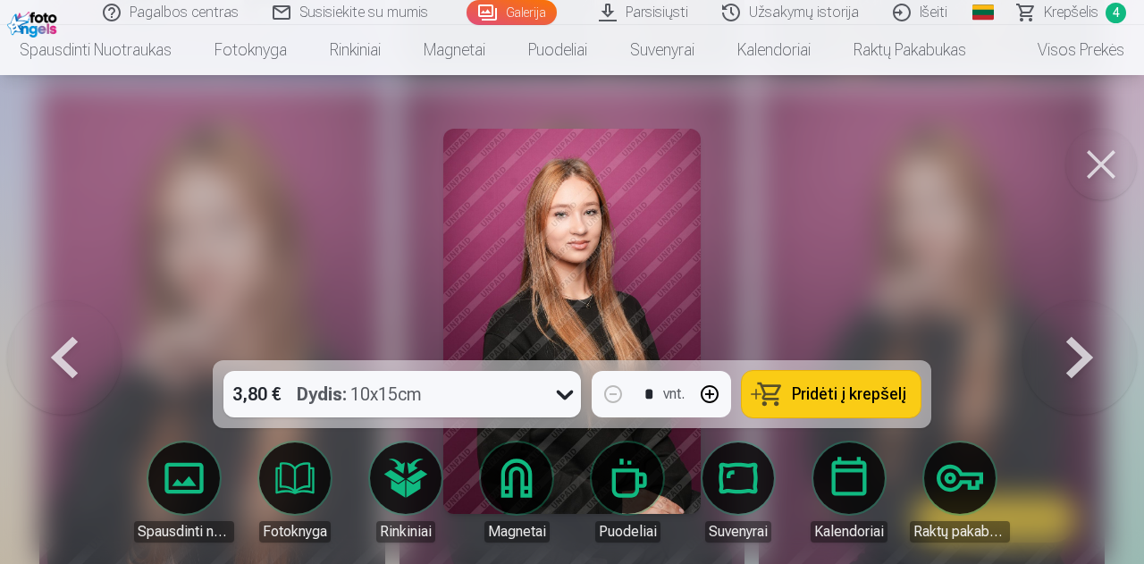
click at [843, 395] on span "Pridėti į krepšelį" at bounding box center [849, 394] width 114 height 16
click at [1084, 19] on span "Krepšelis" at bounding box center [1071, 12] width 54 height 21
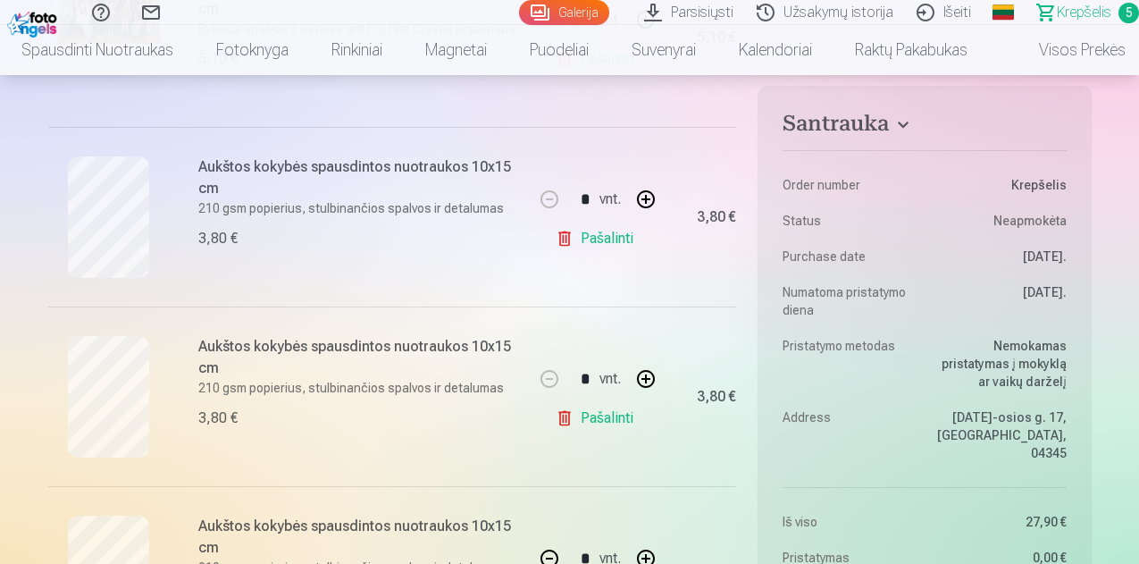
scroll to position [536, 0]
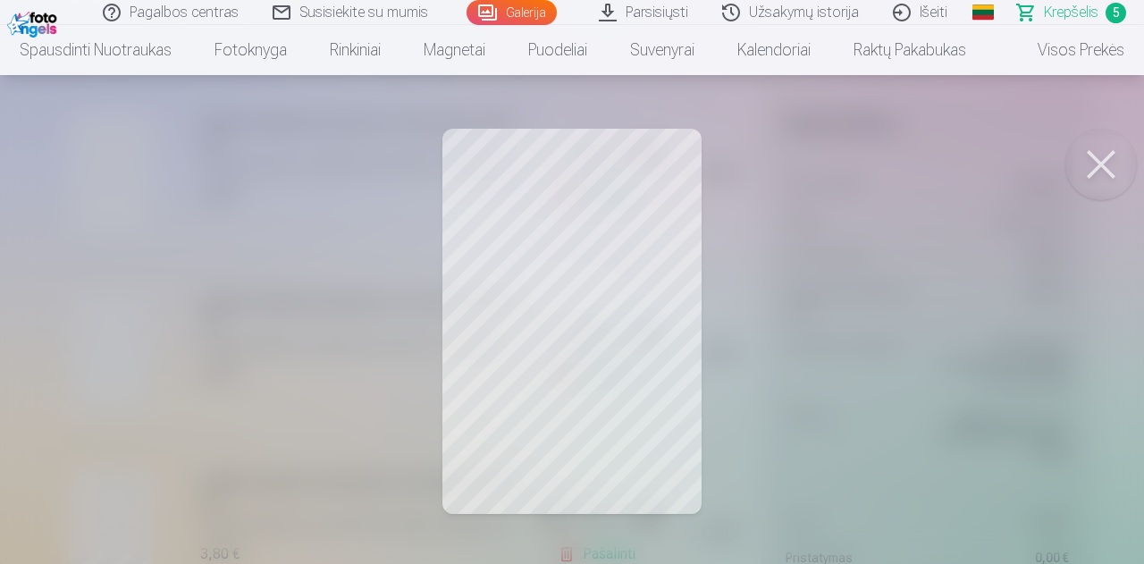
click at [1092, 155] on button at bounding box center [1100, 164] width 71 height 71
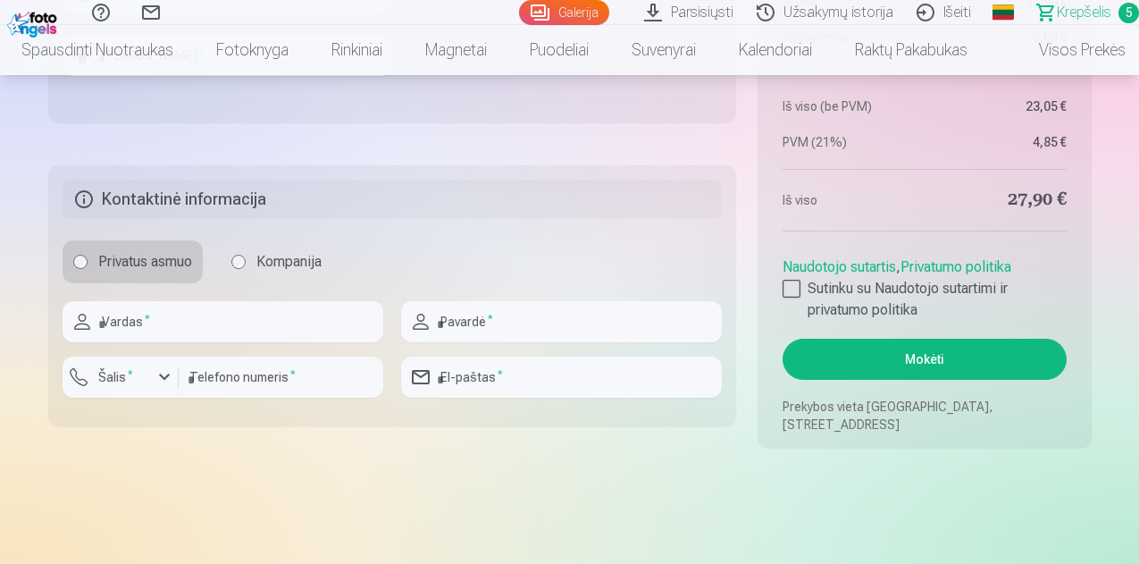
scroll to position [1698, 0]
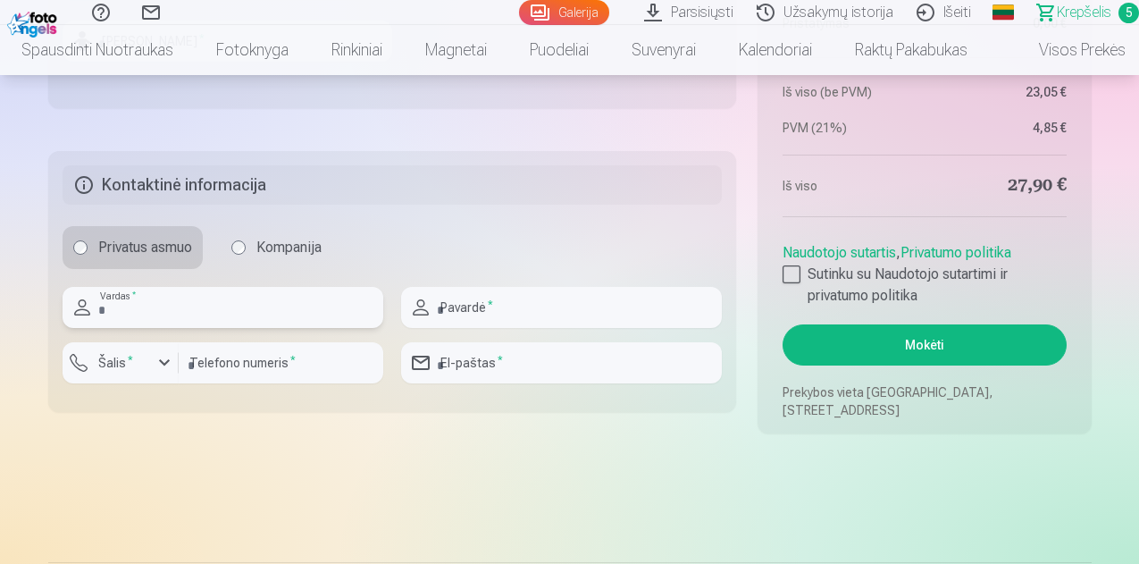
click at [194, 312] on input "text" at bounding box center [223, 307] width 321 height 41
type input "*"
type input "*****"
type input "**********"
click at [260, 369] on input "number" at bounding box center [281, 362] width 205 height 41
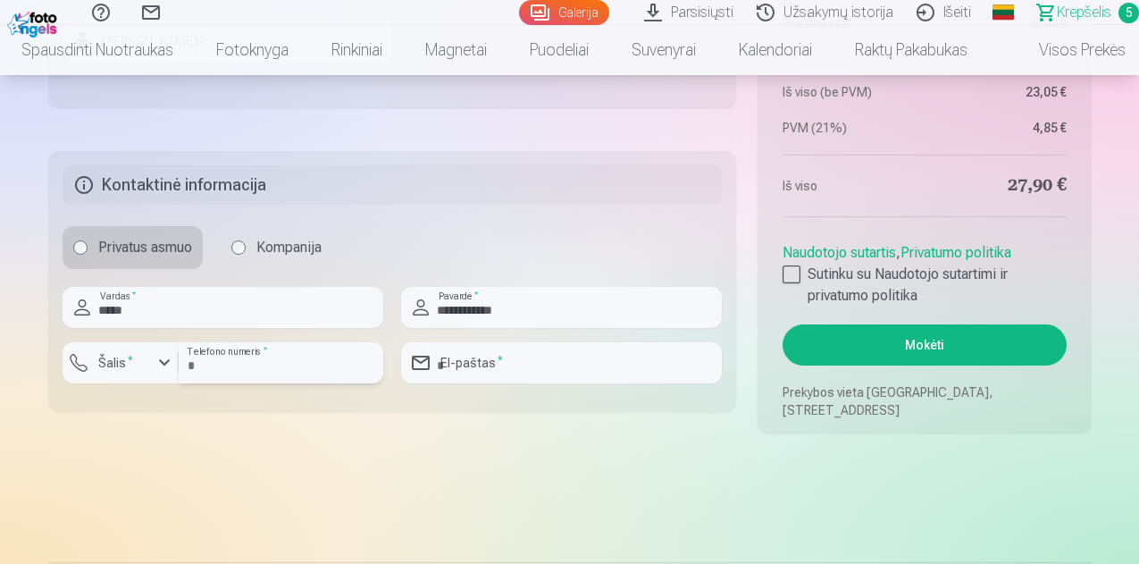
type input "**********"
click at [501, 369] on input "email" at bounding box center [561, 362] width 321 height 41
type input "**********"
click at [788, 276] on div at bounding box center [792, 274] width 18 height 18
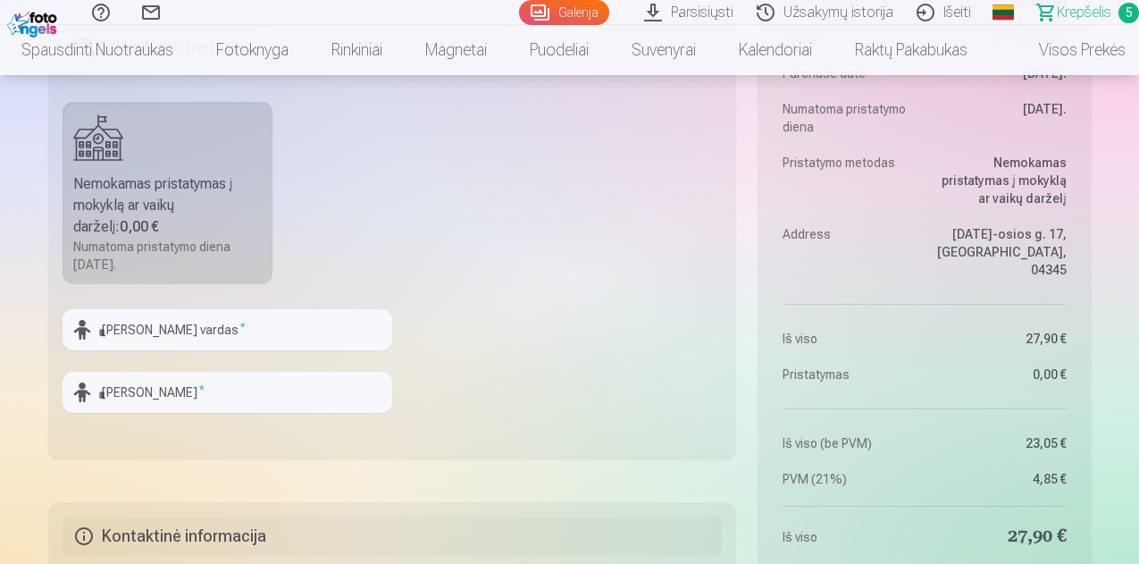
scroll to position [1340, 0]
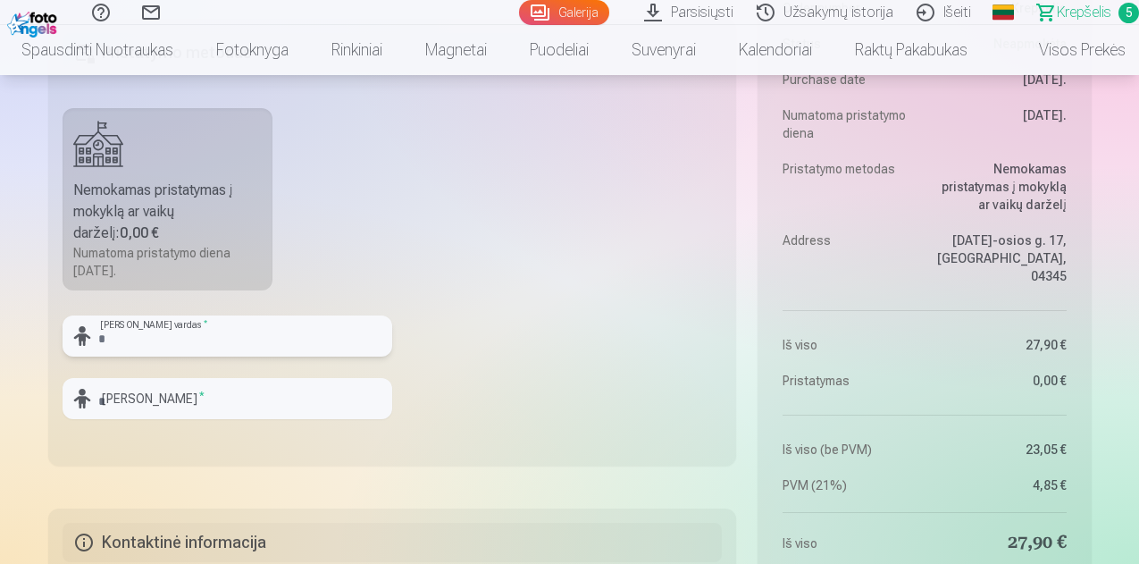
click at [218, 343] on input "text" at bounding box center [228, 335] width 330 height 41
type input "*******"
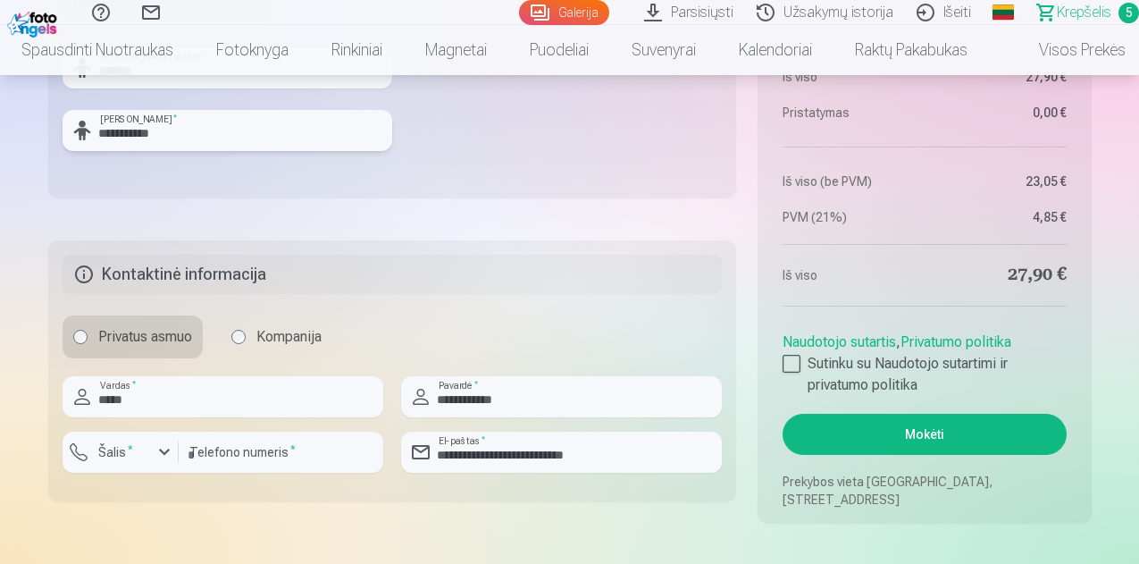
type input "**********"
click at [868, 430] on button "Mokėti" at bounding box center [924, 434] width 283 height 41
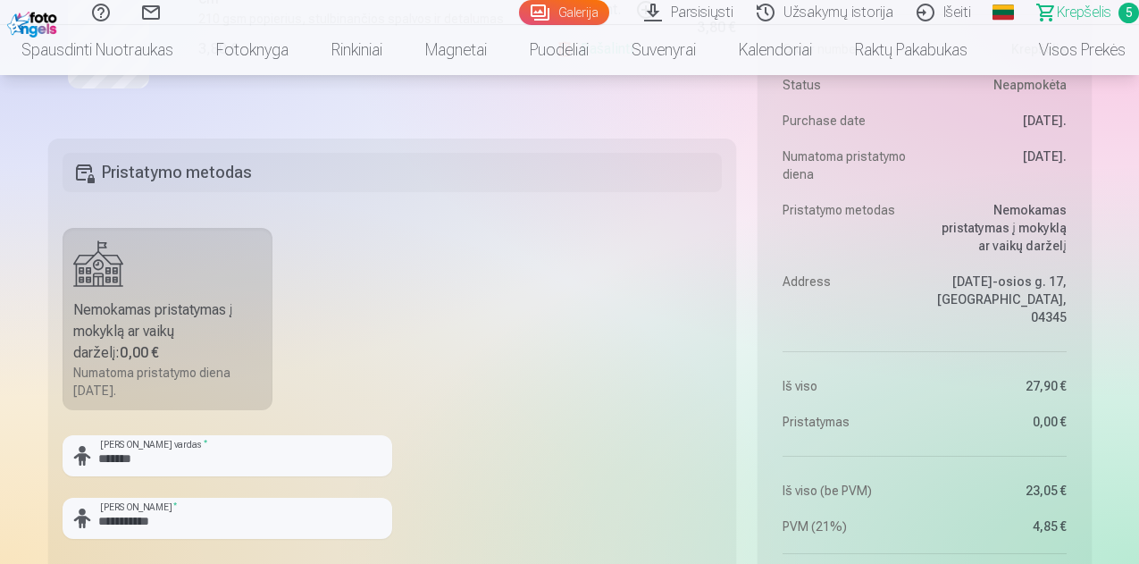
scroll to position [1251, 0]
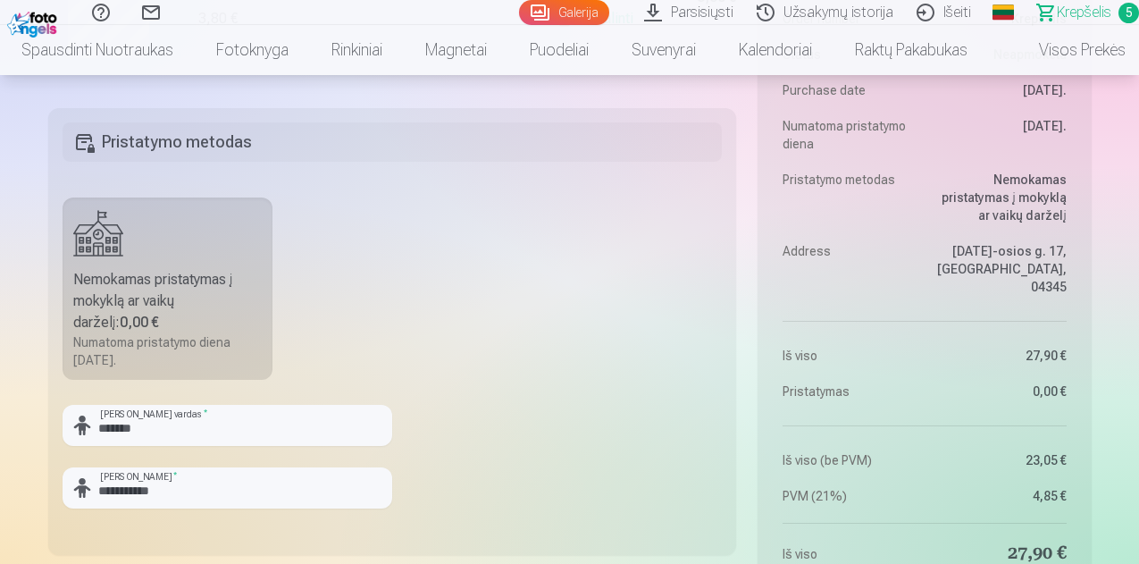
click at [245, 256] on label "Nemokamas pristatymas į mokyklą ar vaikų darželį : 0,00 € Numatoma pristatymo d…" at bounding box center [168, 288] width 211 height 182
click at [227, 136] on h5 "Pristatymo metodas" at bounding box center [393, 141] width 660 height 39
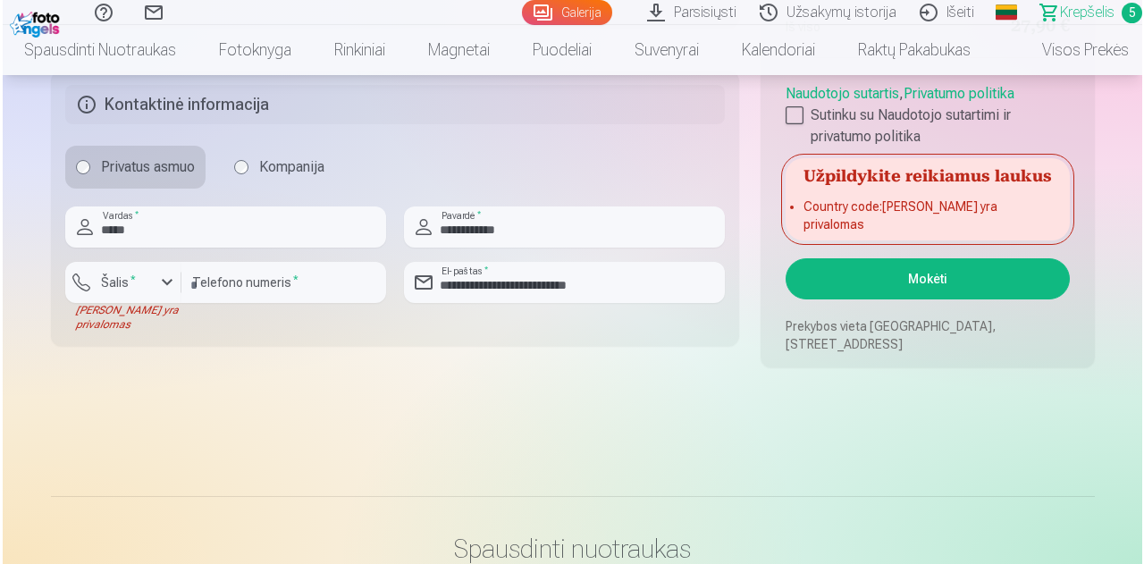
scroll to position [1787, 0]
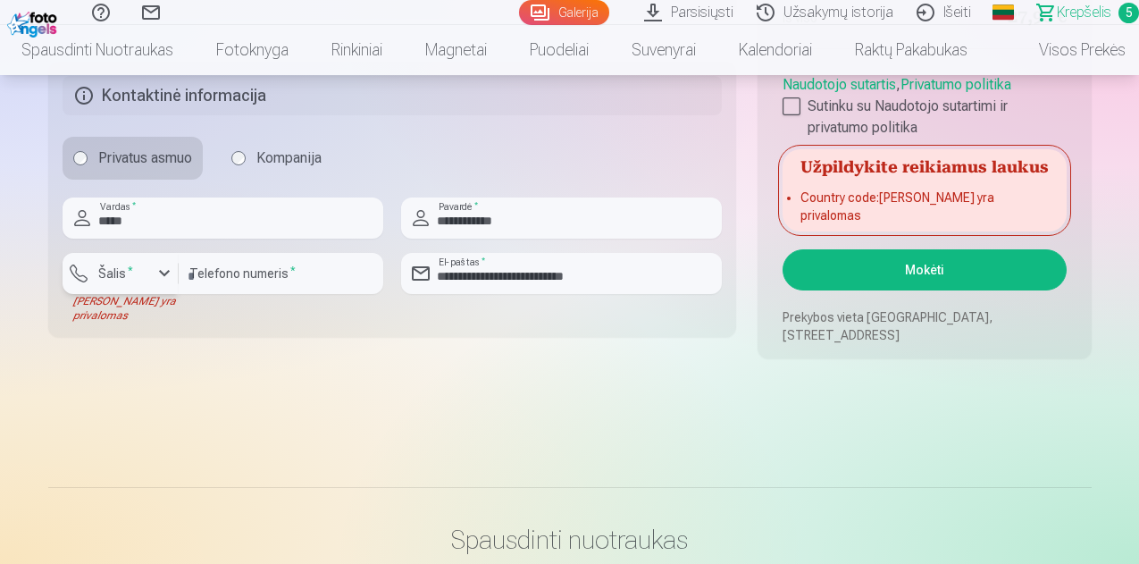
click at [166, 273] on div "button" at bounding box center [164, 273] width 21 height 21
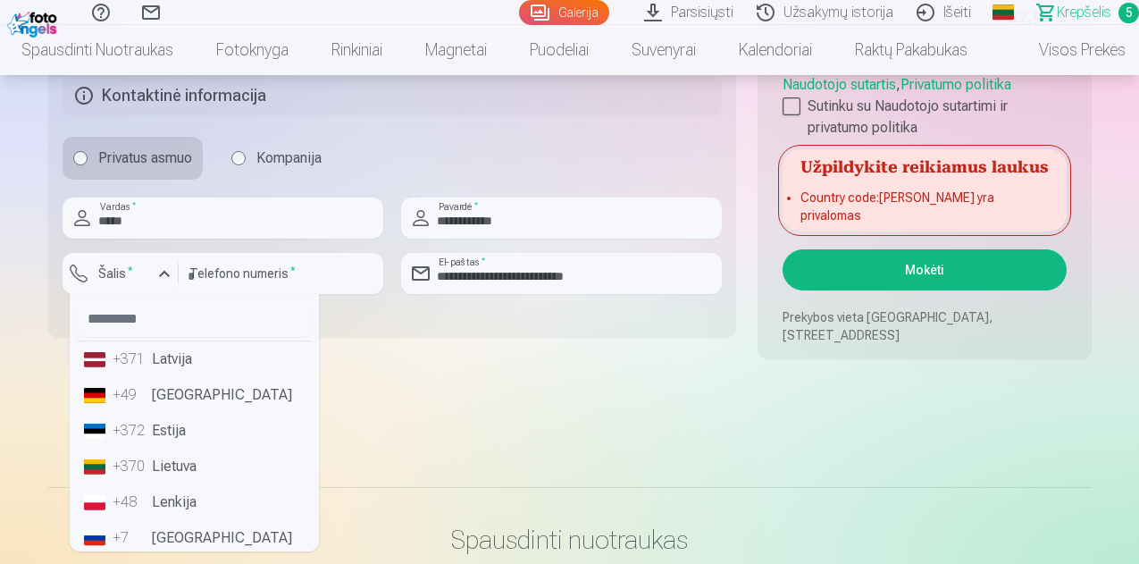
drag, startPoint x: 169, startPoint y: 457, endPoint x: 188, endPoint y: 459, distance: 18.8
click at [171, 456] on li "+370 Lietuva" at bounding box center [194, 467] width 235 height 36
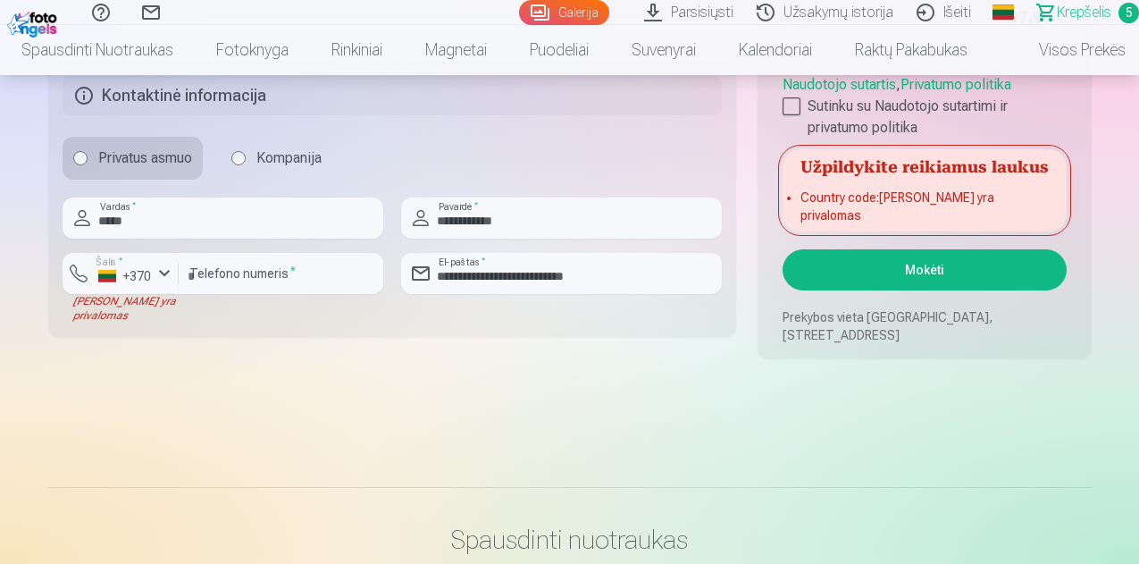
click at [901, 269] on button "Mokėti" at bounding box center [924, 269] width 283 height 41
